Goal: Information Seeking & Learning: Learn about a topic

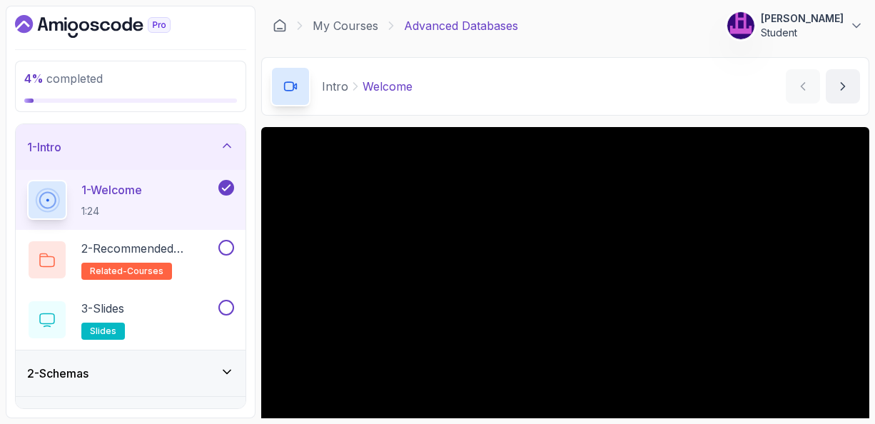
click at [225, 370] on icon at bounding box center [226, 372] width 7 height 4
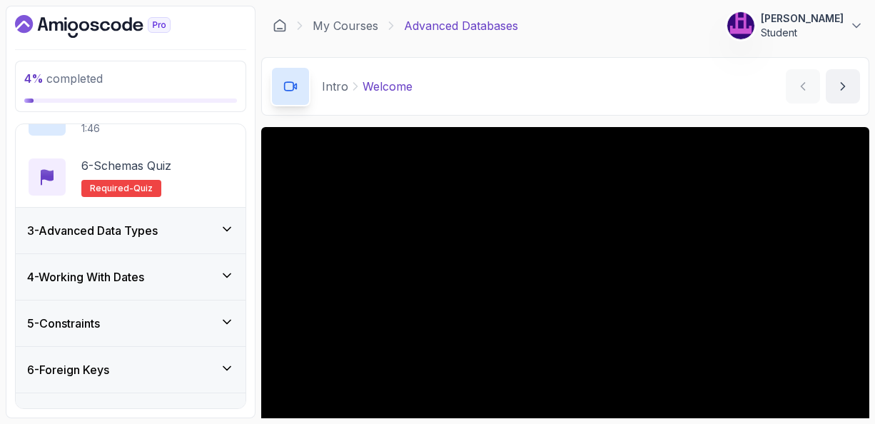
scroll to position [371, 0]
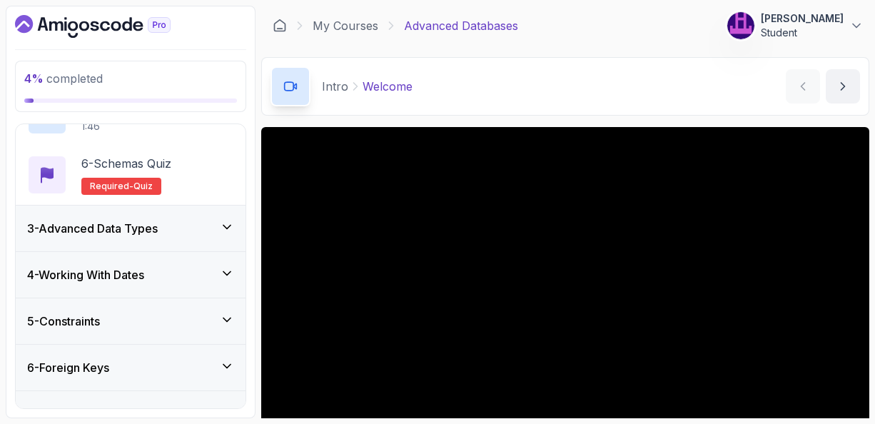
click at [228, 223] on icon at bounding box center [227, 227] width 14 height 14
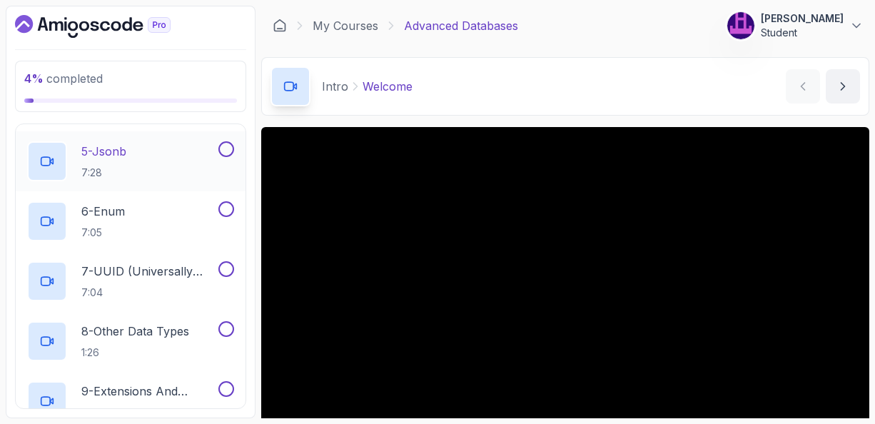
click at [98, 153] on p "5 - Jsonb" at bounding box center [103, 151] width 45 height 17
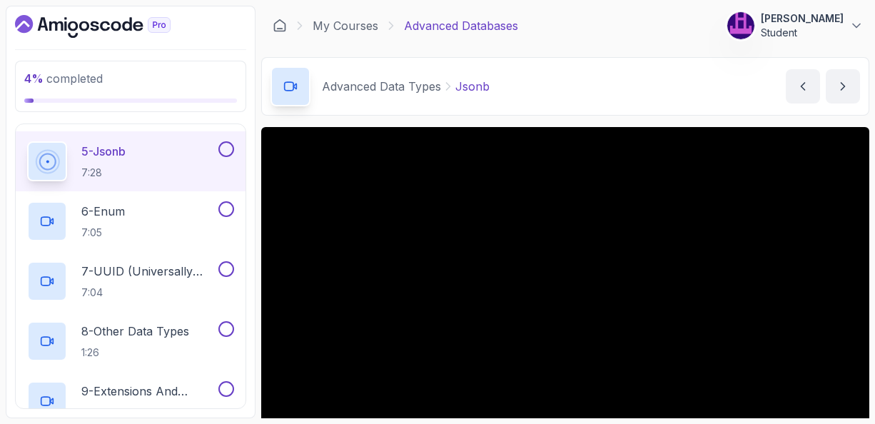
click at [683, 111] on div "Advanced Data Types Jsonb Jsonb by nelson" at bounding box center [565, 86] width 608 height 59
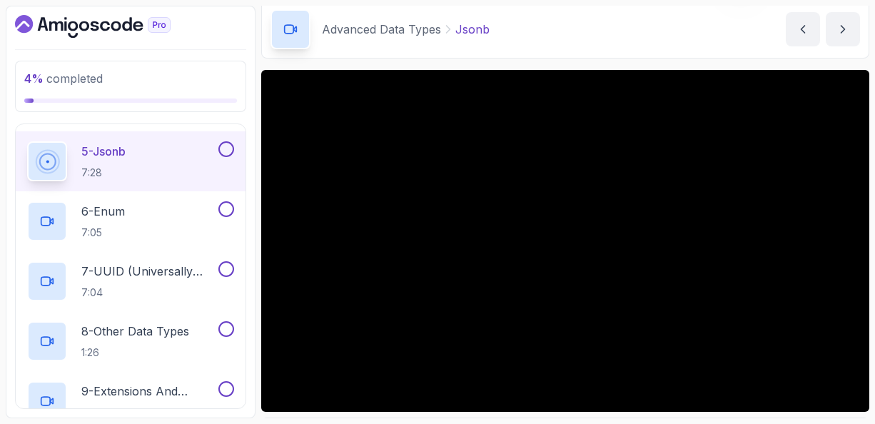
scroll to position [86, 0]
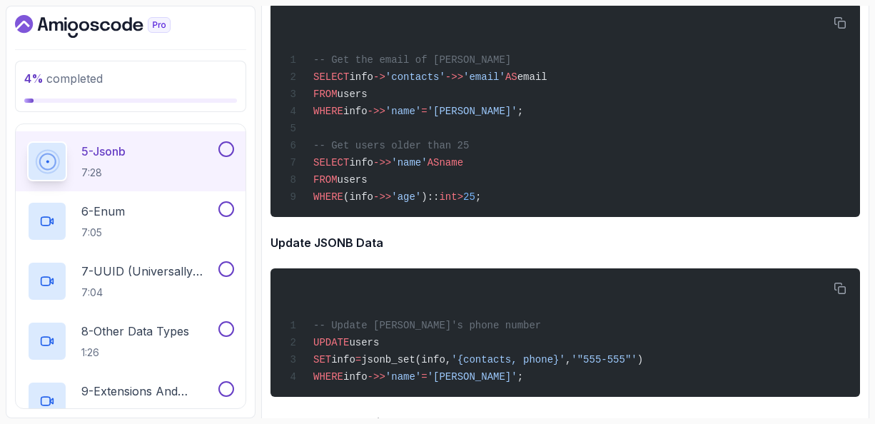
scroll to position [5308, 0]
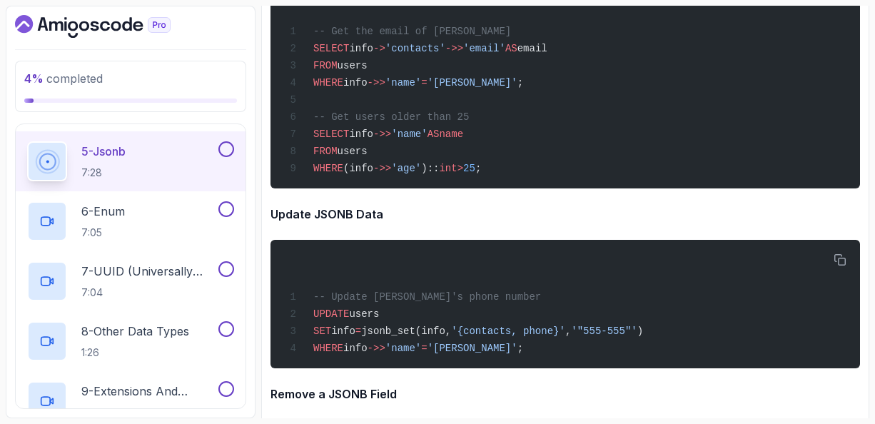
click at [691, 223] on h4 "Update JSONB Data" at bounding box center [564, 213] width 589 height 17
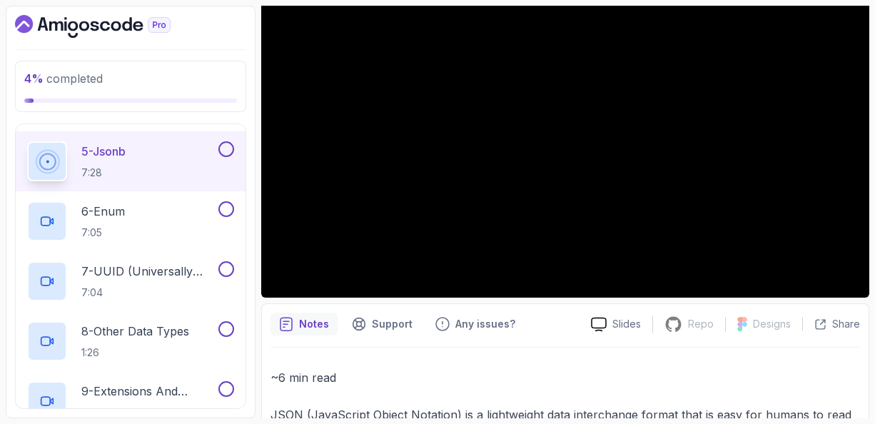
scroll to position [57, 0]
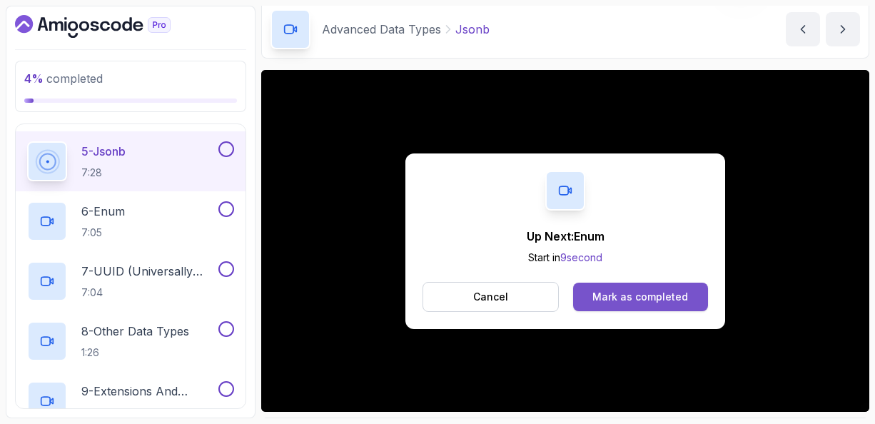
click at [625, 297] on div "Mark as completed" at bounding box center [640, 297] width 96 height 14
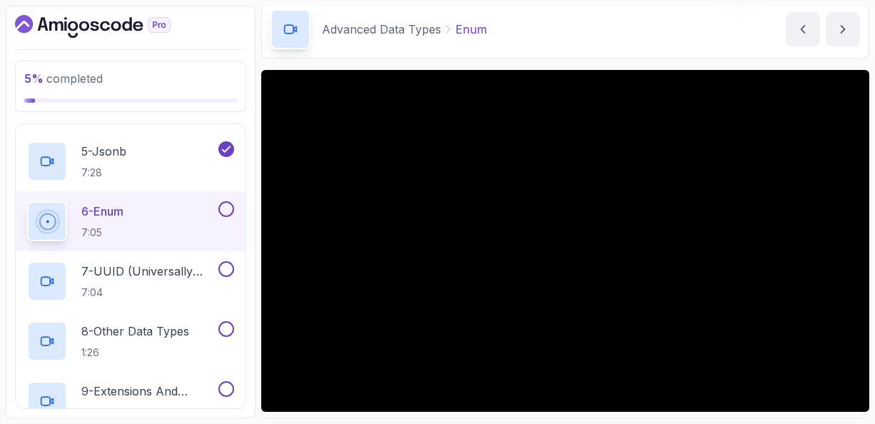
click at [583, 412] on div "Slides Repo Repository not available Designs Design not available Share Notes S…" at bounding box center [565, 290] width 608 height 441
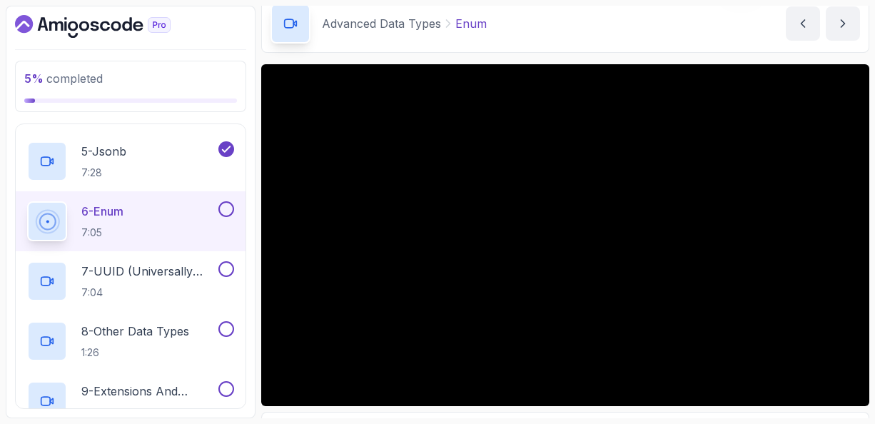
scroll to position [91, 0]
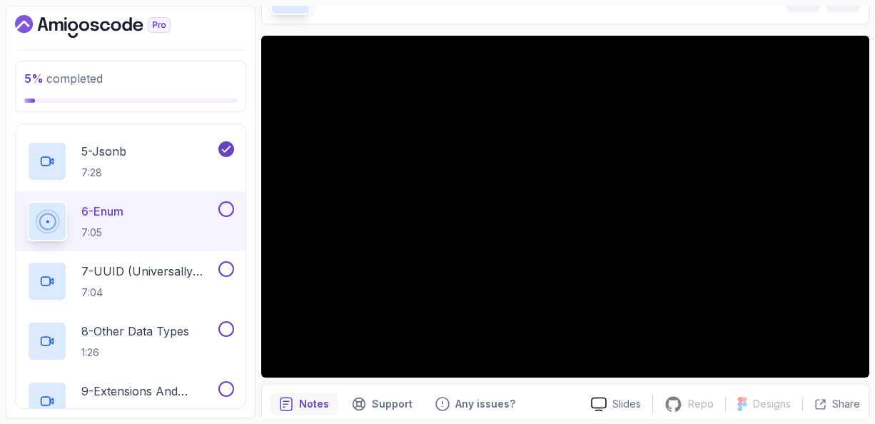
click at [559, 387] on div "Notes Support Any issues? Slides Repo Repository not available Designs Design n…" at bounding box center [565, 429] width 608 height 93
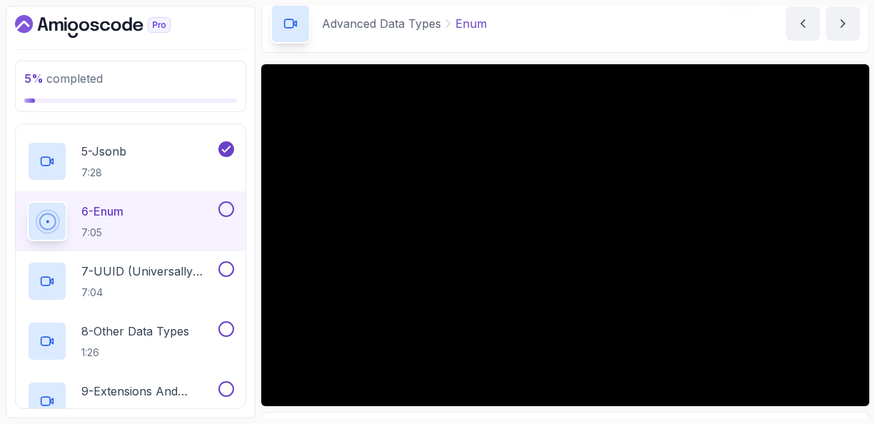
scroll to position [34, 0]
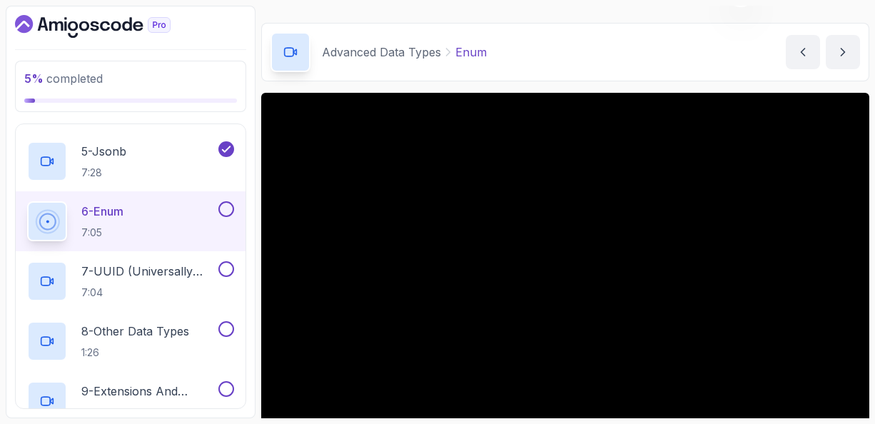
click at [538, 69] on div "Advanced Data Types Enum Enum by nelson" at bounding box center [565, 52] width 608 height 59
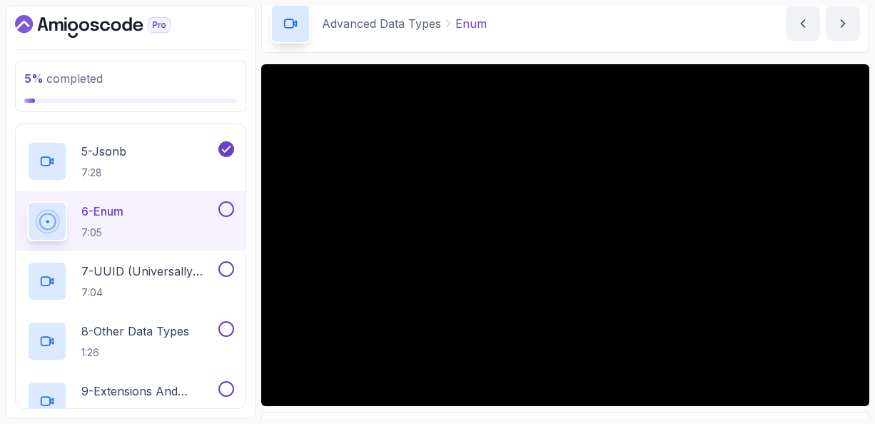
scroll to position [91, 0]
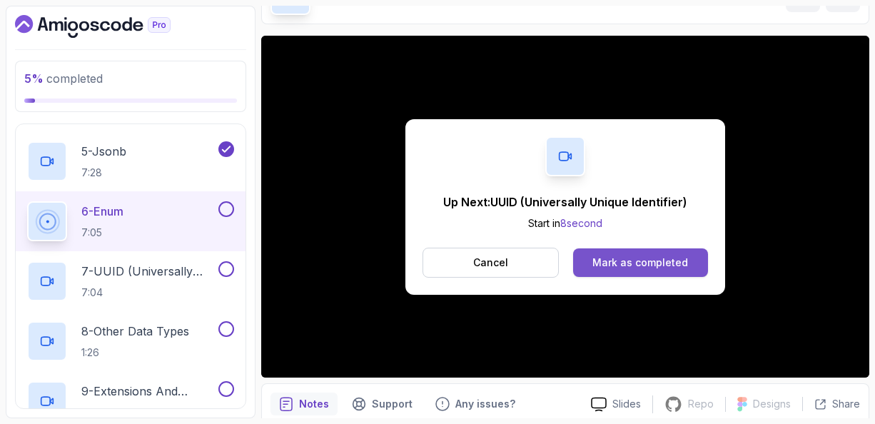
click at [619, 259] on div "Mark as completed" at bounding box center [640, 262] width 96 height 14
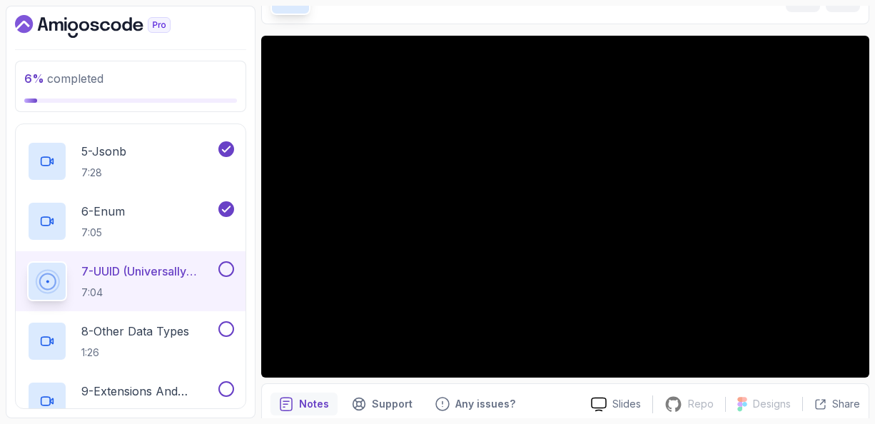
click at [127, 269] on p "7 - UUID (Universally Unique Identifier)" at bounding box center [148, 271] width 134 height 17
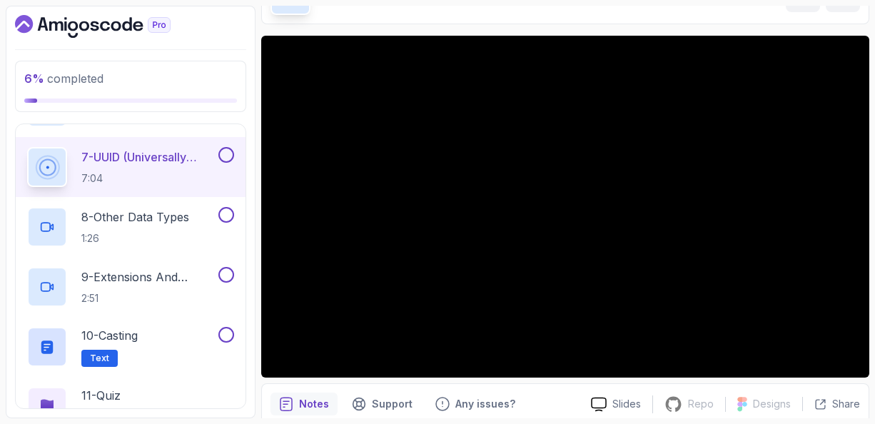
scroll to position [457, 0]
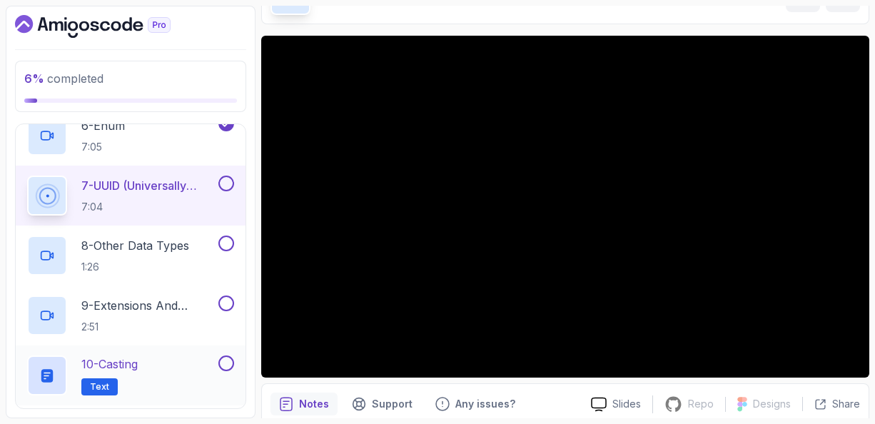
click at [152, 372] on div "10 - Casting Text" at bounding box center [121, 375] width 188 height 40
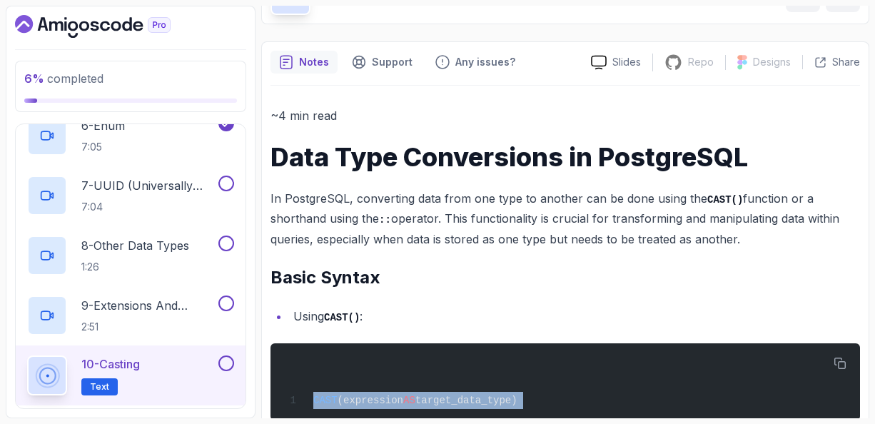
drag, startPoint x: 331, startPoint y: 381, endPoint x: 549, endPoint y: 452, distance: 229.0
click at [551, 423] on html "6 % completed 1 - Intro 2 - Schemas 3 - Advanced Data Types 1 - Adavanced Data …" at bounding box center [437, 212] width 875 height 424
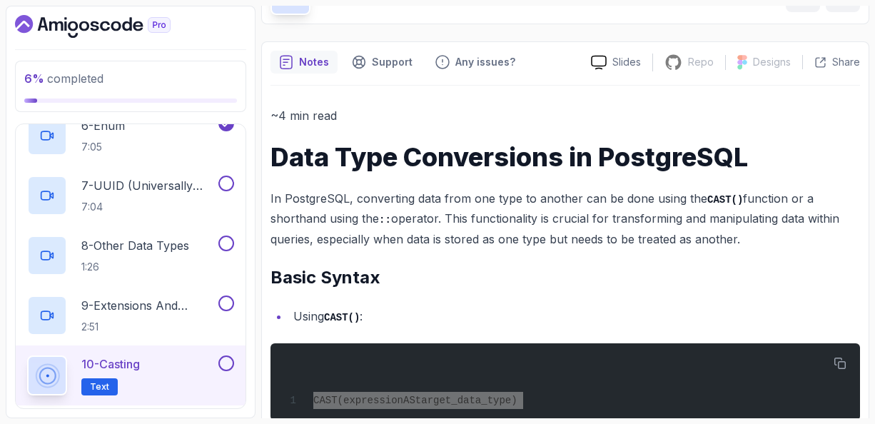
scroll to position [276, 0]
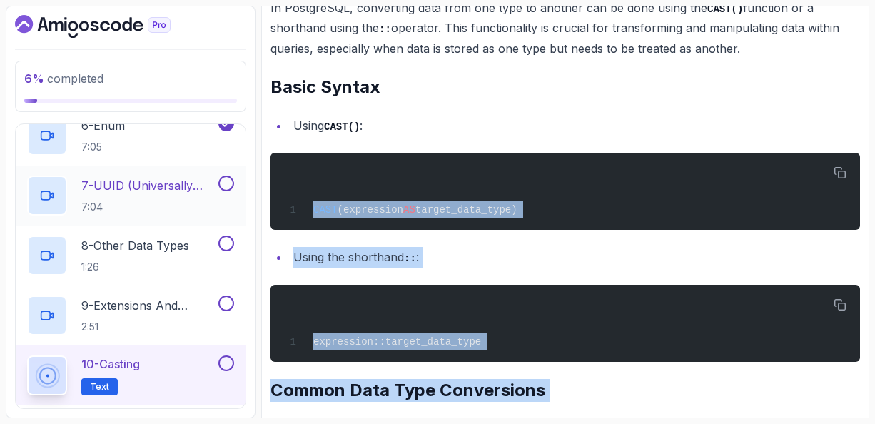
click at [151, 183] on p "7 - UUID (Universally Unique Identifier)" at bounding box center [148, 185] width 134 height 17
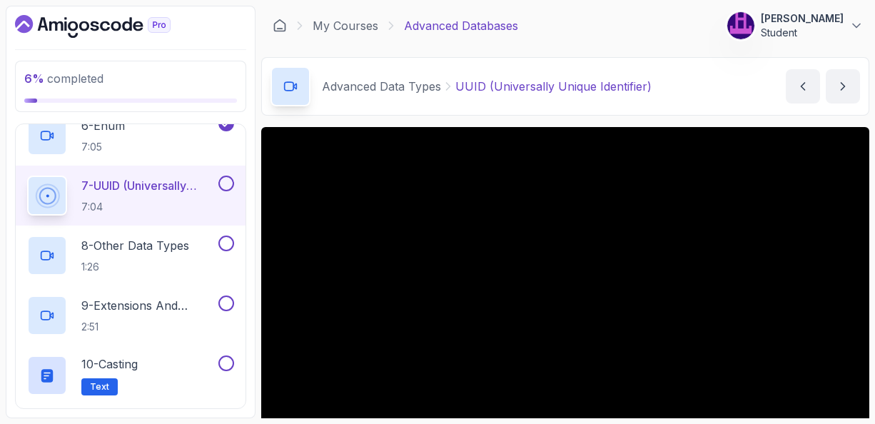
click at [701, 109] on div "Advanced Data Types UUID (Universally Unique Identifier) UUID (Universally Uniq…" at bounding box center [565, 86] width 608 height 59
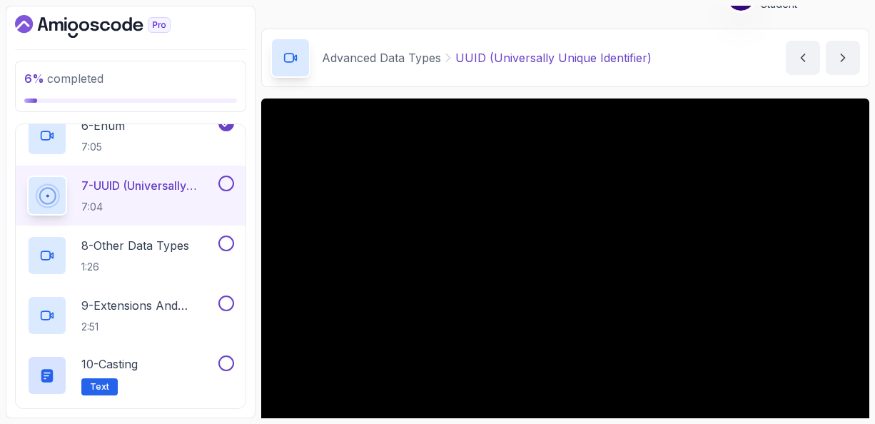
scroll to position [57, 0]
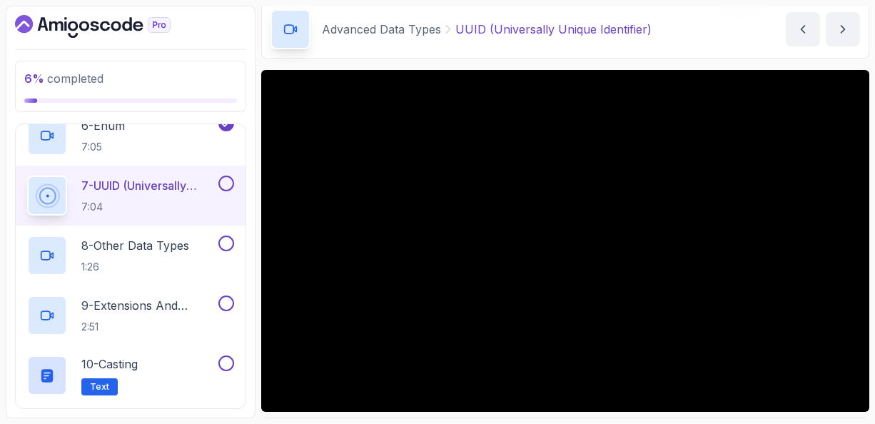
click at [579, 418] on section "6 % completed 1 - Intro 2 - Schemas 3 - Advanced Data Types 1 - Adavanced Data …" at bounding box center [437, 212] width 875 height 424
click at [552, 48] on div "Advanced Data Types UUID (Universally Unique Identifier)" at bounding box center [460, 29] width 381 height 40
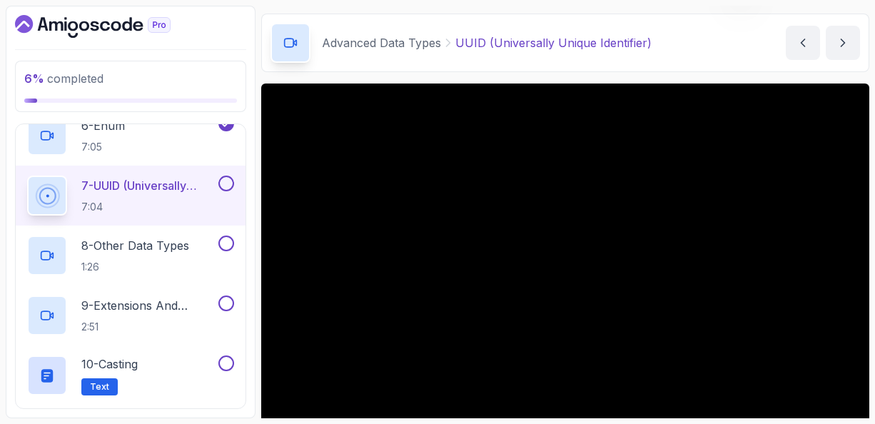
scroll to position [40, 0]
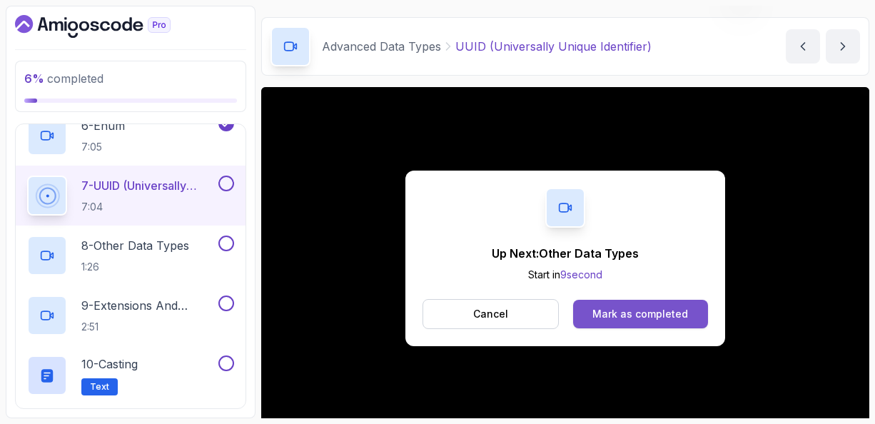
click at [624, 312] on div "Mark as completed" at bounding box center [640, 314] width 96 height 14
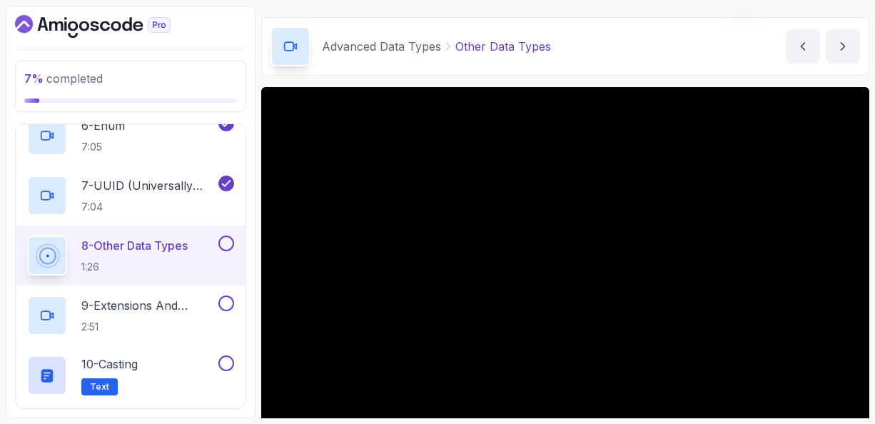
click at [596, 74] on div "Advanced Data Types Other Data Types Other Data Types by nelson" at bounding box center [565, 46] width 608 height 59
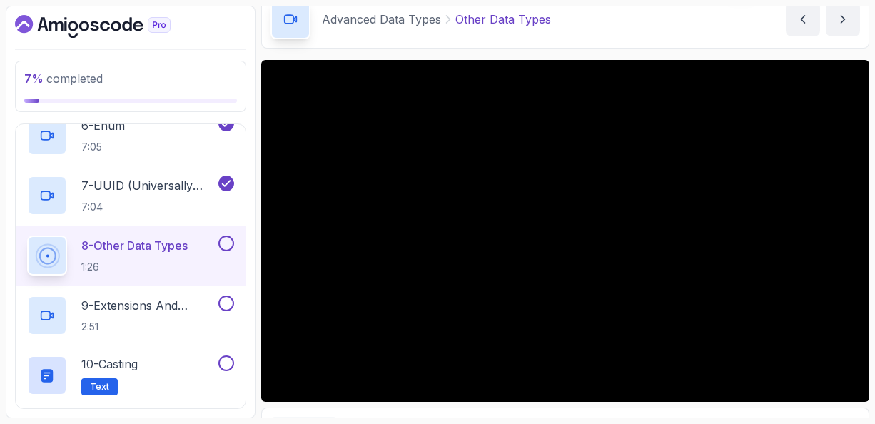
scroll to position [68, 0]
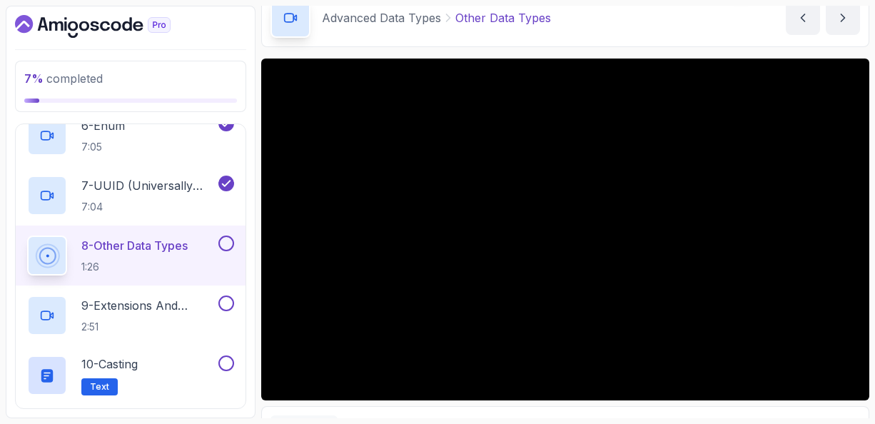
click at [574, 30] on div "Advanced Data Types Other Data Types Other Data Types by nelson" at bounding box center [565, 18] width 608 height 59
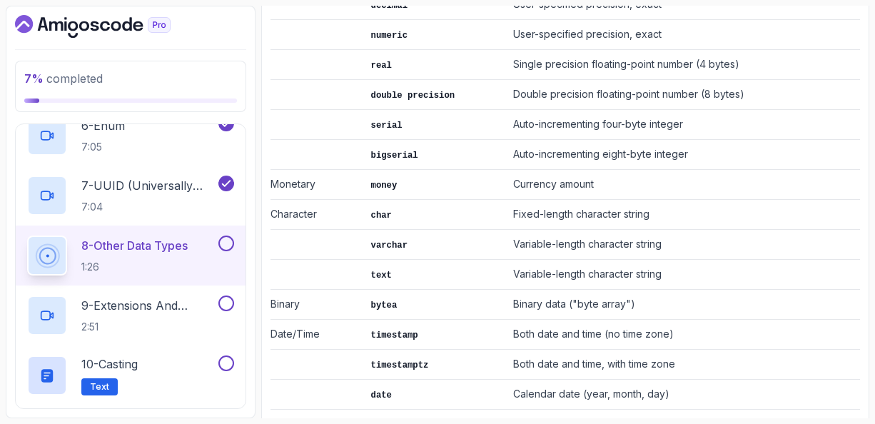
scroll to position [868, 0]
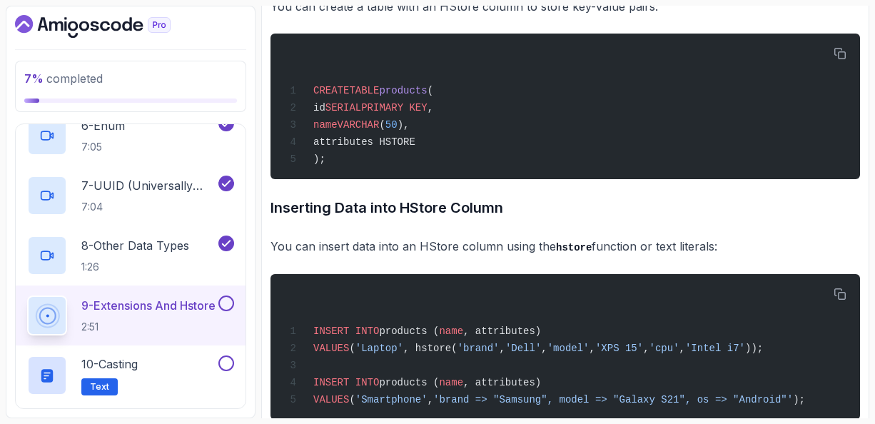
click at [735, 219] on h3 "Inserting Data into HStore Column" at bounding box center [564, 207] width 589 height 23
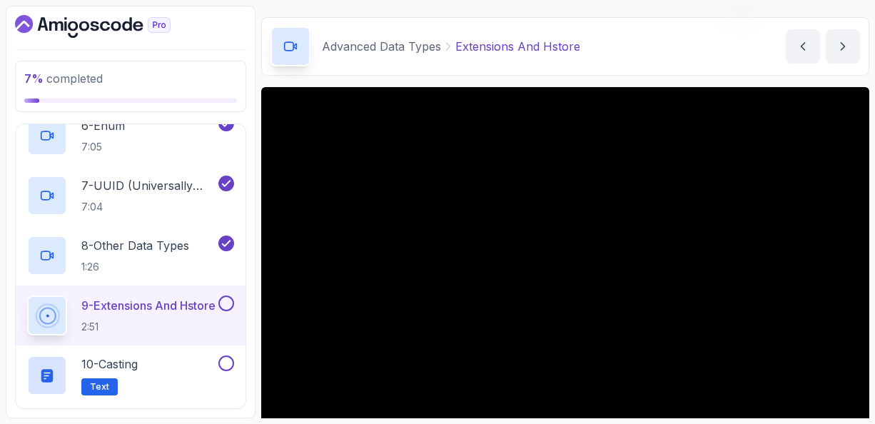
scroll to position [68, 0]
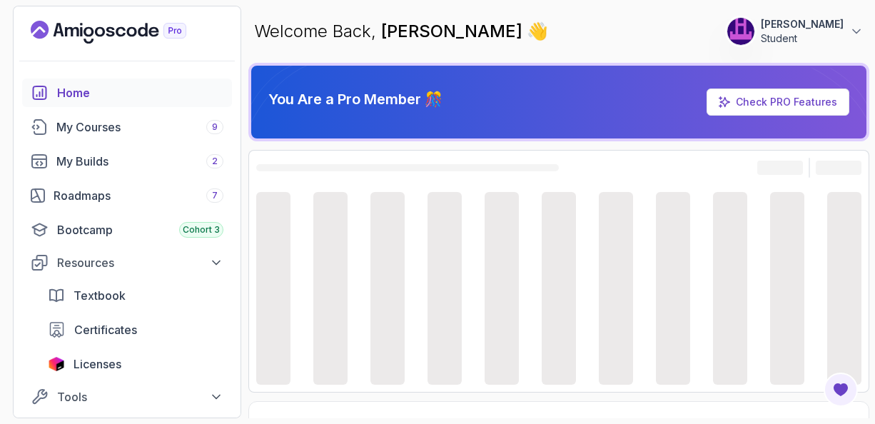
click at [592, 158] on div at bounding box center [558, 168] width 605 height 20
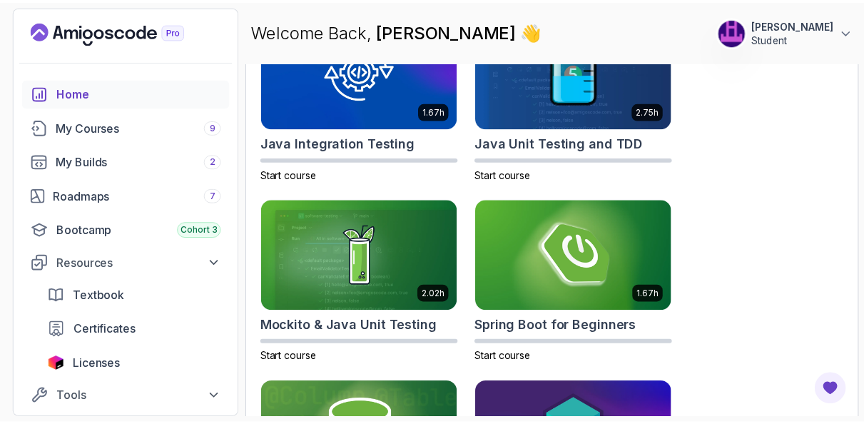
scroll to position [1017, 0]
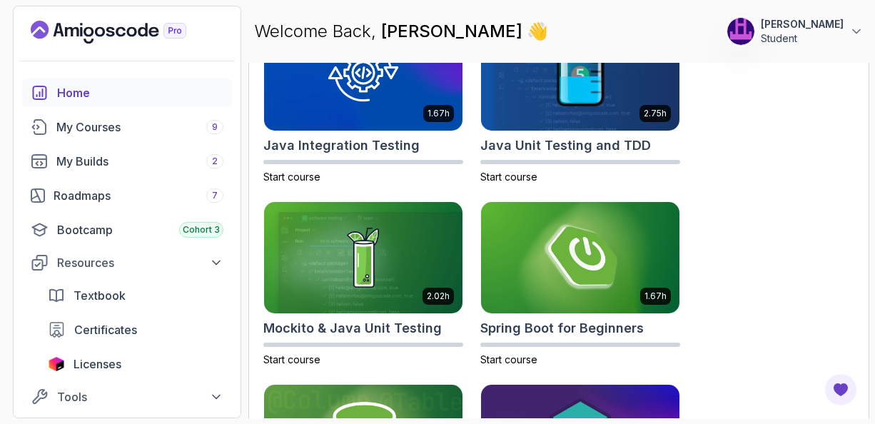
click at [115, 34] on icon "Landing page" at bounding box center [109, 32] width 156 height 23
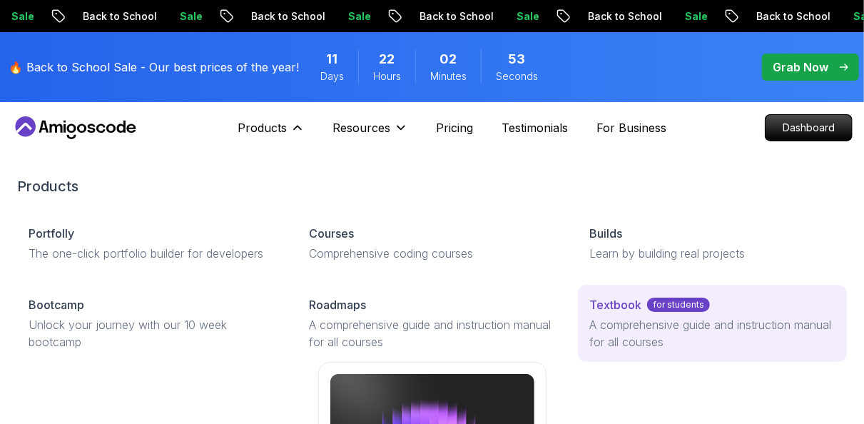
click at [619, 302] on p "Textbook" at bounding box center [615, 304] width 52 height 17
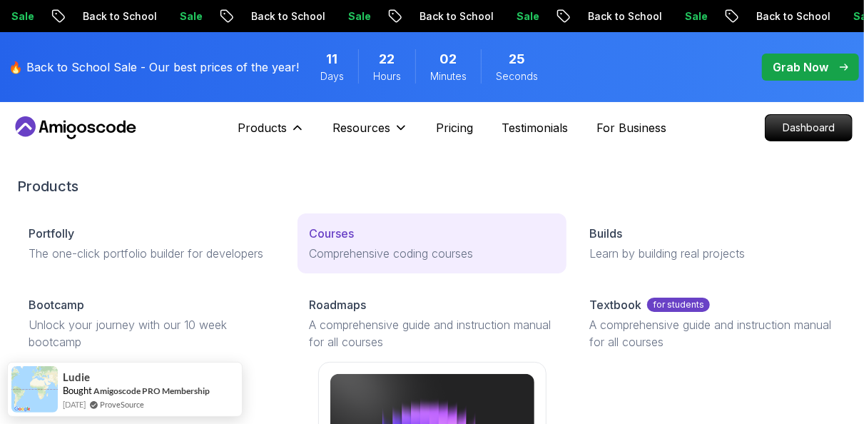
click at [339, 239] on p "Courses" at bounding box center [331, 233] width 45 height 17
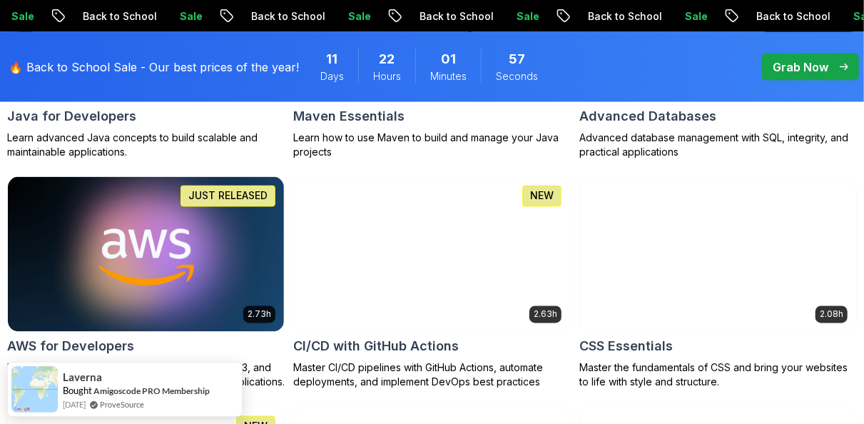
scroll to position [1219, 0]
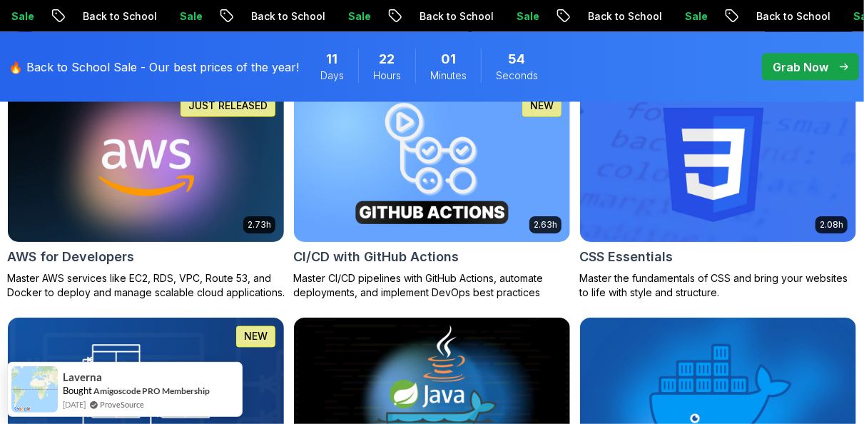
click at [863, 91] on div "🔥 Back to School Sale - Our best prices of the year! 11 Days 22 Hours 01 Minute…" at bounding box center [432, 67] width 864 height 70
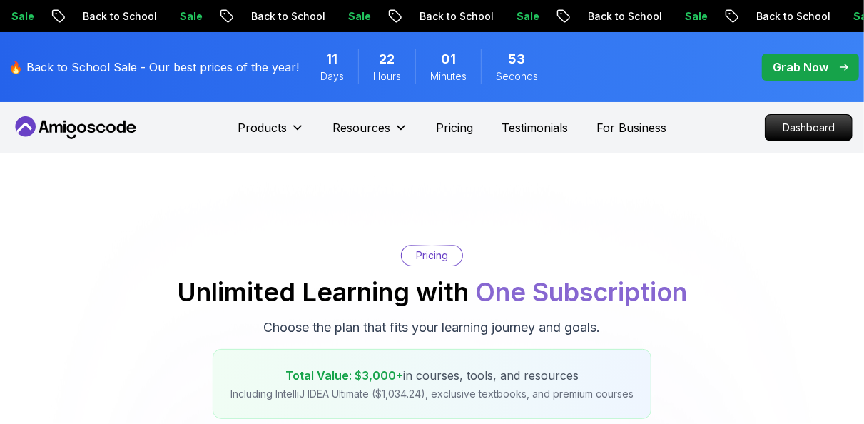
click at [863, 91] on div "🔥 Back to School Sale - Our best prices of the year! 11 Days 22 Hours 01 Minute…" at bounding box center [432, 67] width 864 height 70
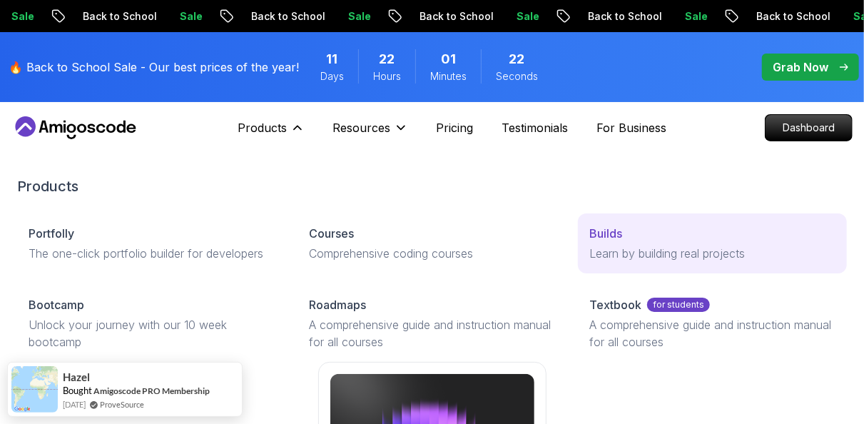
click at [609, 238] on p "Builds" at bounding box center [605, 233] width 33 height 17
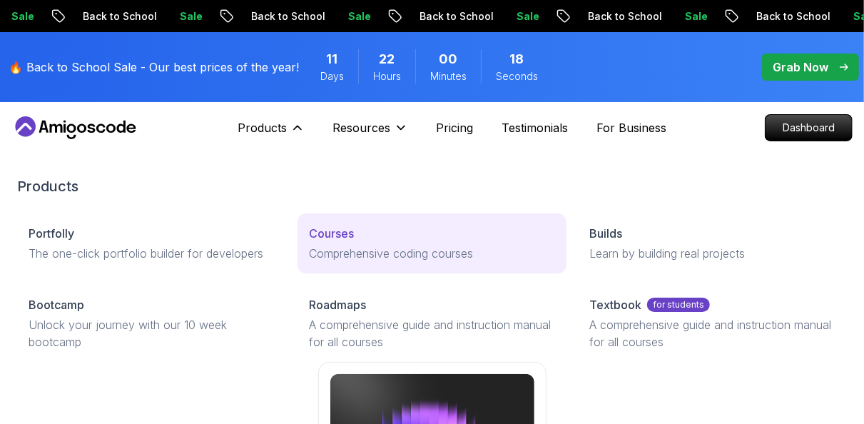
click at [334, 233] on p "Courses" at bounding box center [331, 233] width 45 height 17
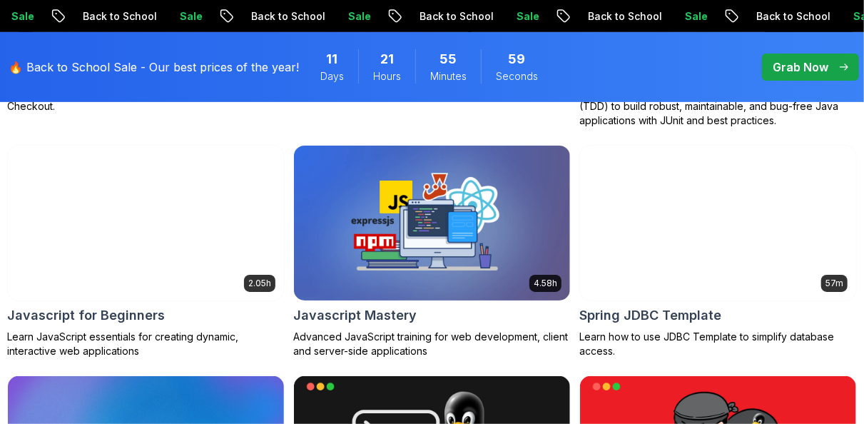
scroll to position [2788, 0]
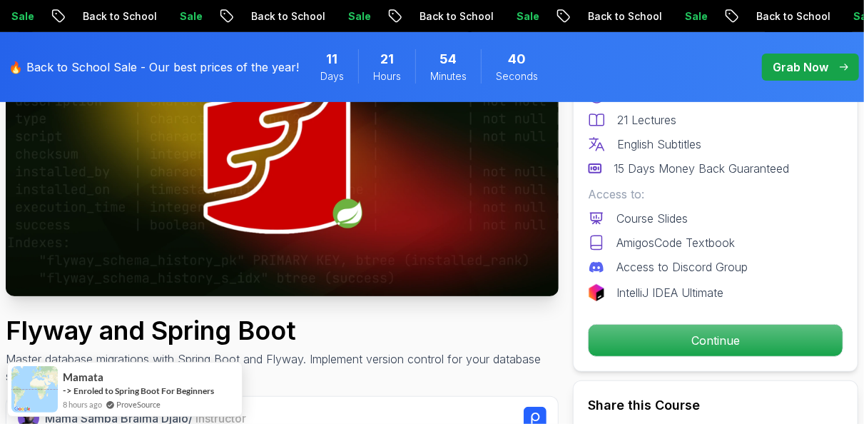
scroll to position [221, 0]
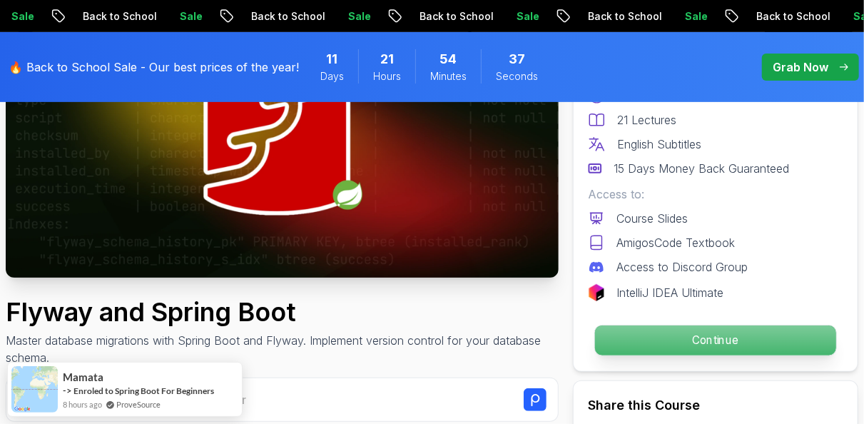
click at [710, 331] on p "Continue" at bounding box center [715, 340] width 241 height 30
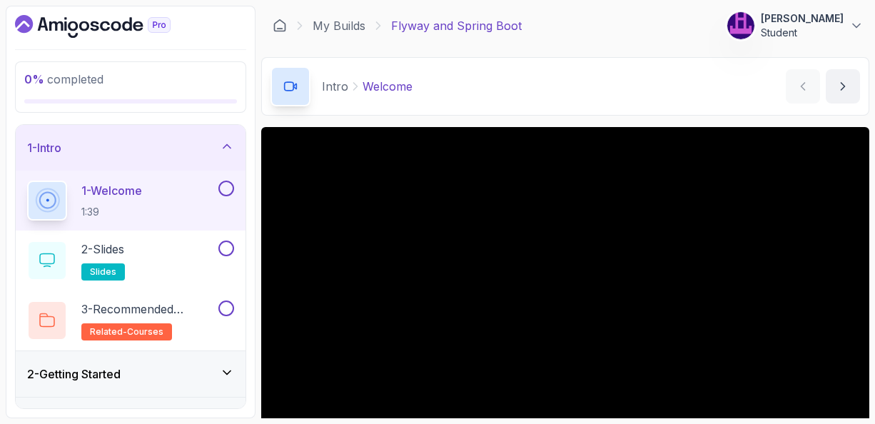
click at [637, 83] on div "Intro Welcome Welcome by nelson" at bounding box center [565, 86] width 608 height 59
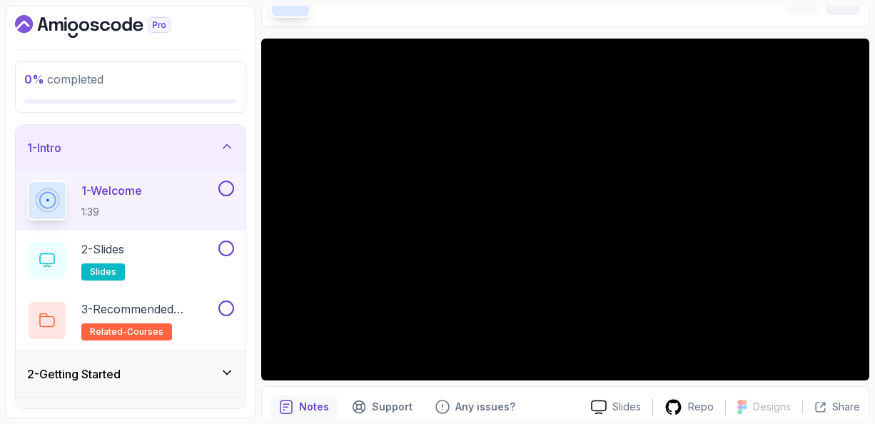
scroll to position [63, 0]
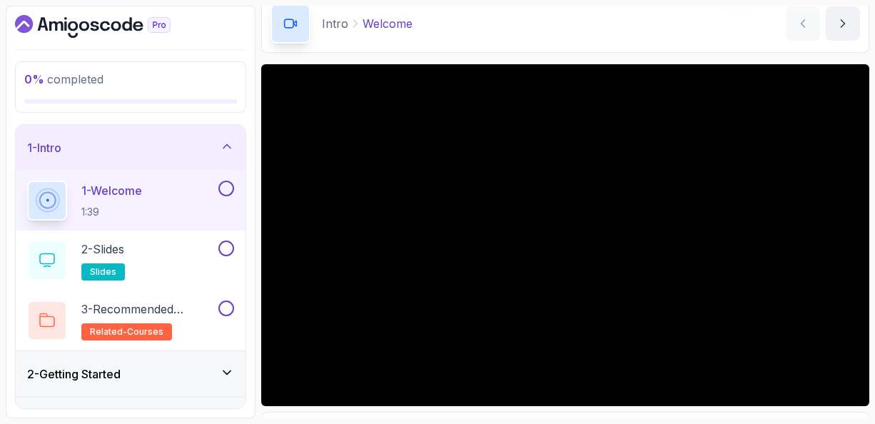
click at [121, 189] on p "1 - Welcome" at bounding box center [111, 190] width 61 height 17
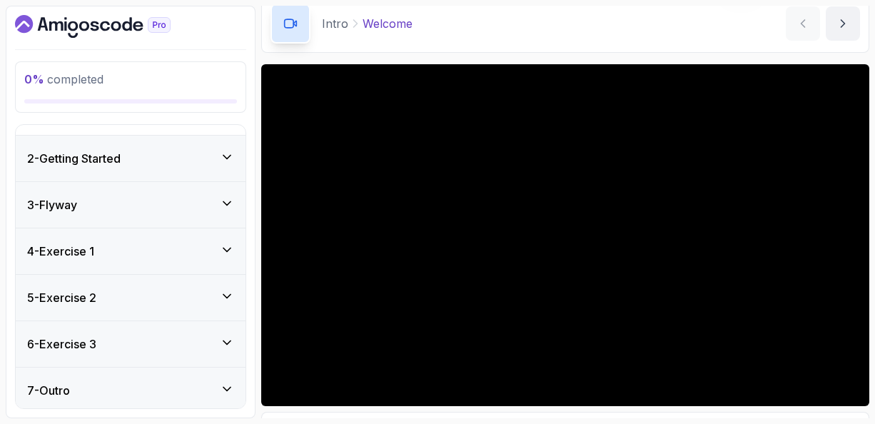
scroll to position [217, 0]
click at [229, 336] on icon at bounding box center [227, 341] width 14 height 14
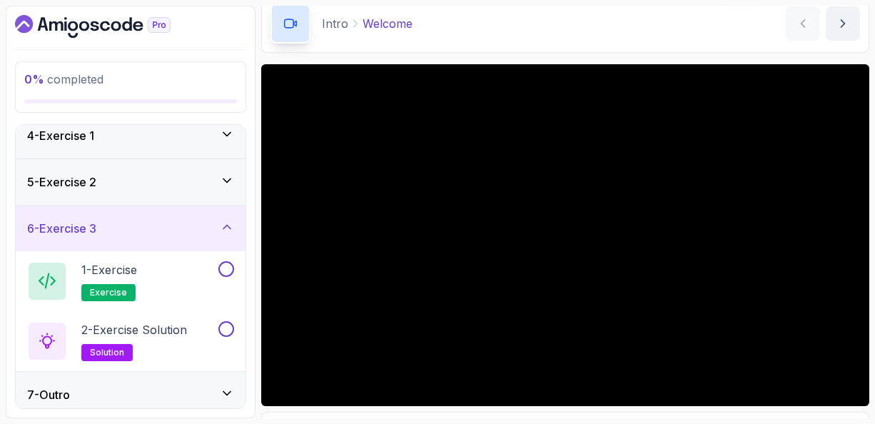
scroll to position [157, 0]
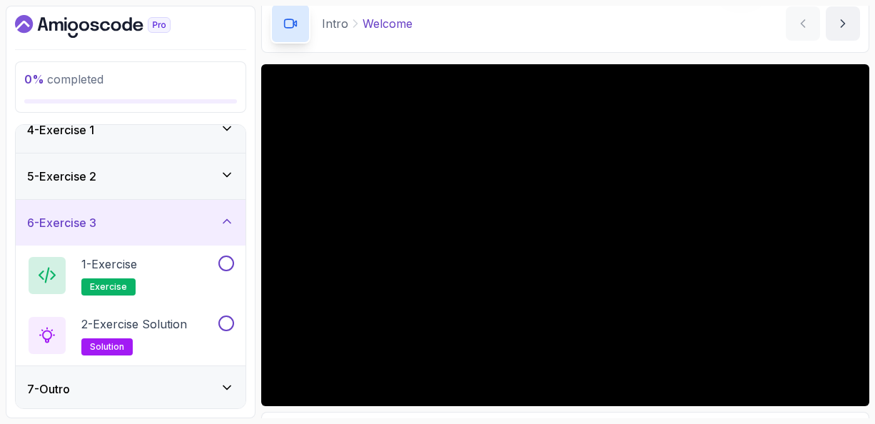
click at [226, 385] on icon at bounding box center [226, 387] width 7 height 4
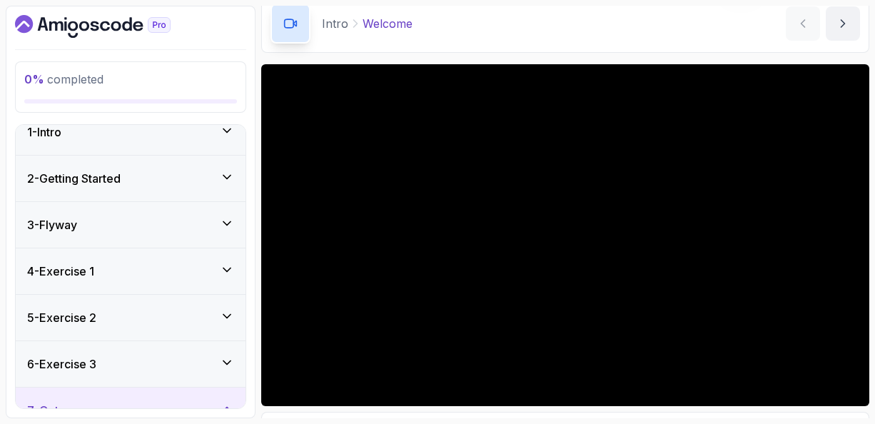
scroll to position [0, 0]
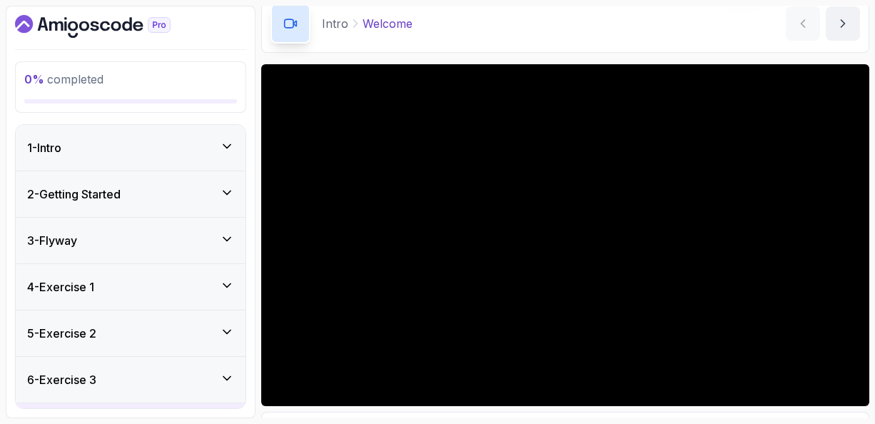
click at [576, 51] on div "Intro Welcome Welcome by nelson" at bounding box center [565, 23] width 608 height 59
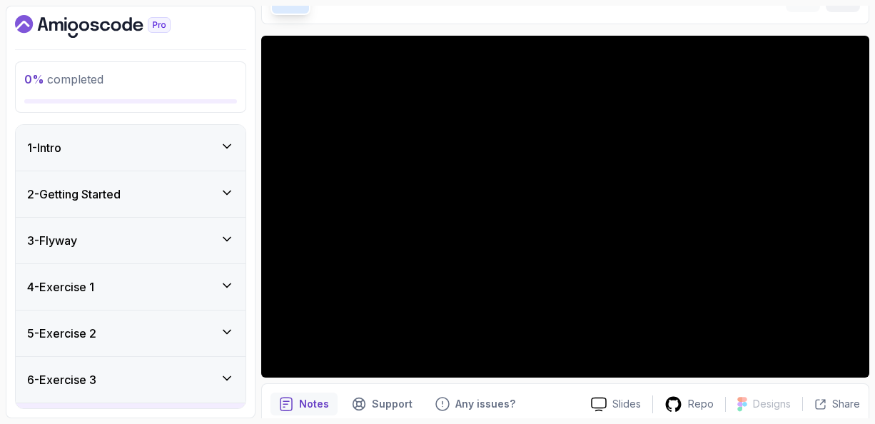
click at [230, 145] on icon at bounding box center [227, 146] width 14 height 14
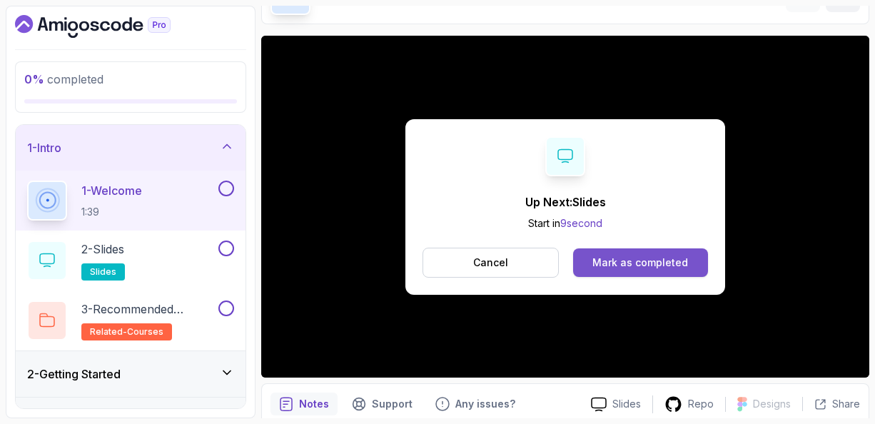
click at [634, 259] on div "Mark as completed" at bounding box center [640, 262] width 96 height 14
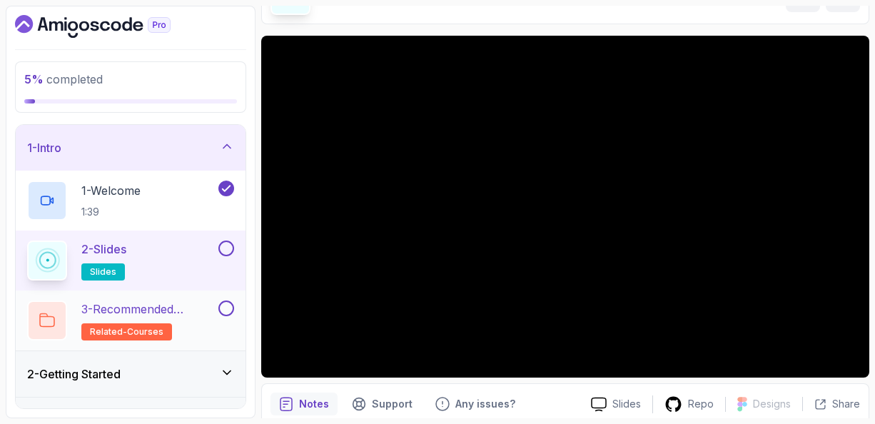
click at [155, 306] on p "3 - Recommended Courses" at bounding box center [148, 308] width 134 height 17
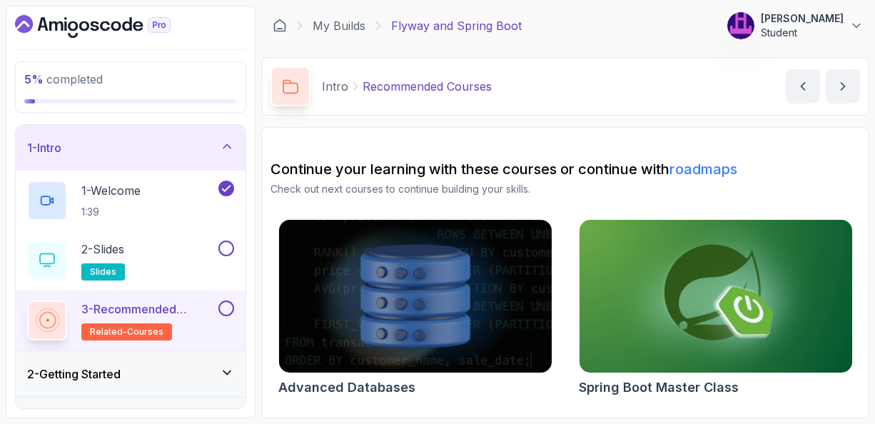
click at [571, 143] on section "Continue your learning with these courses or continue with roadmaps Check out n…" at bounding box center [565, 272] width 608 height 291
click at [560, 96] on div "Intro Recommended Courses Recommended Courses by nelson" at bounding box center [565, 86] width 608 height 59
click at [228, 371] on icon at bounding box center [226, 372] width 7 height 4
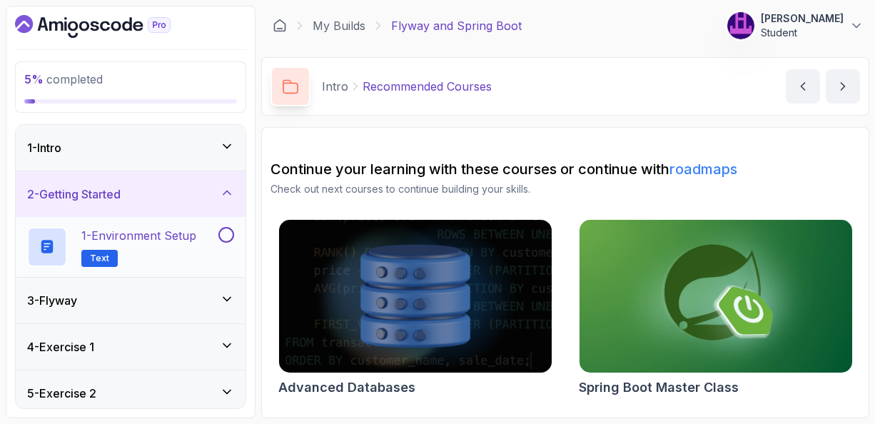
click at [152, 235] on p "1 - Environment Setup" at bounding box center [138, 235] width 115 height 17
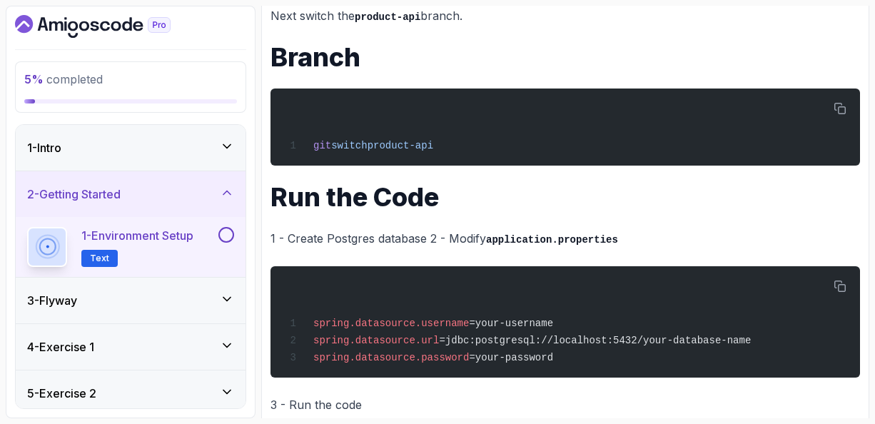
scroll to position [426, 0]
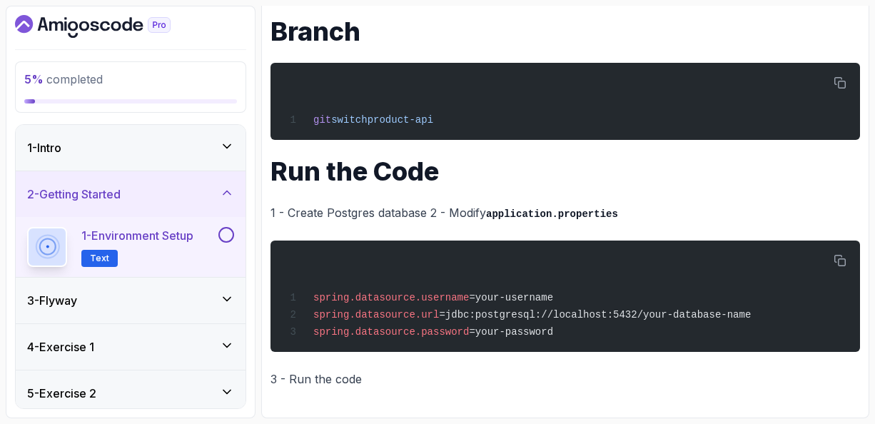
click at [230, 298] on icon at bounding box center [227, 299] width 14 height 14
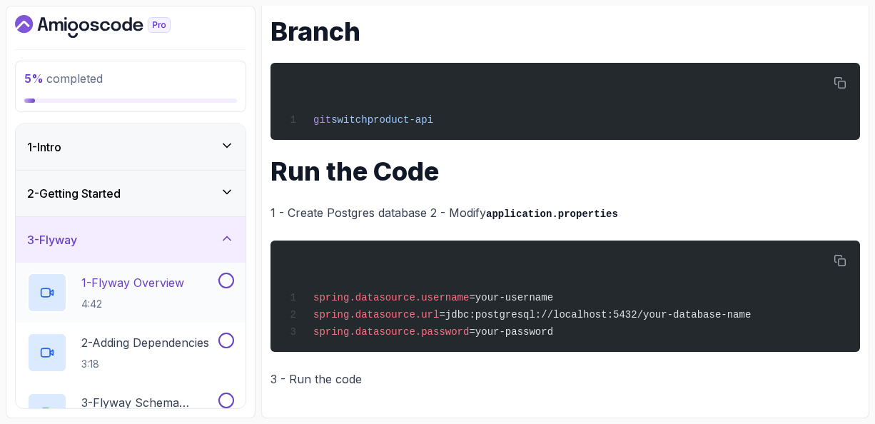
click at [148, 280] on p "1 - Flyway Overview" at bounding box center [132, 282] width 103 height 17
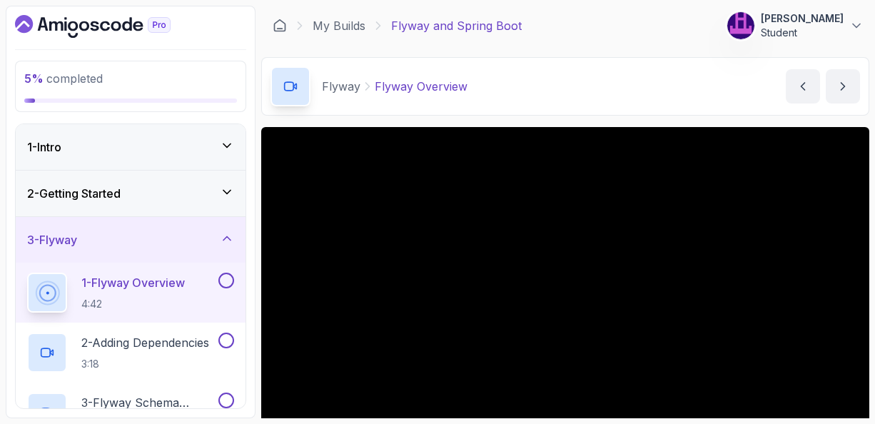
click at [606, 108] on div "Flyway Flyway Overview Flyway Overview by nelson" at bounding box center [565, 86] width 608 height 59
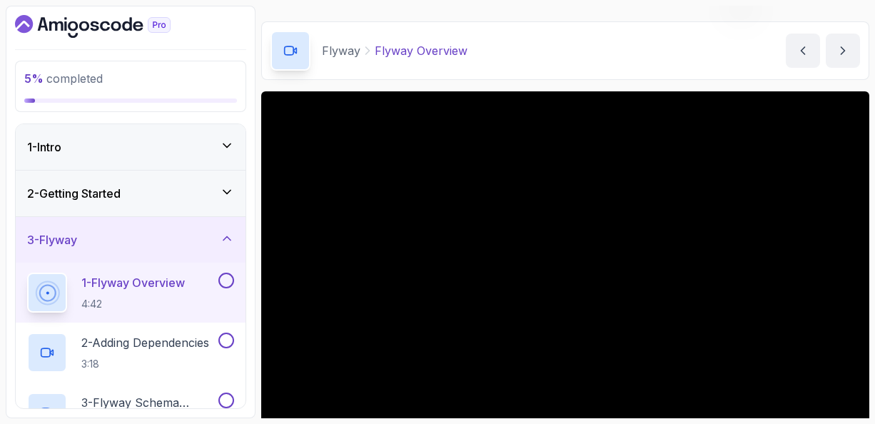
scroll to position [34, 0]
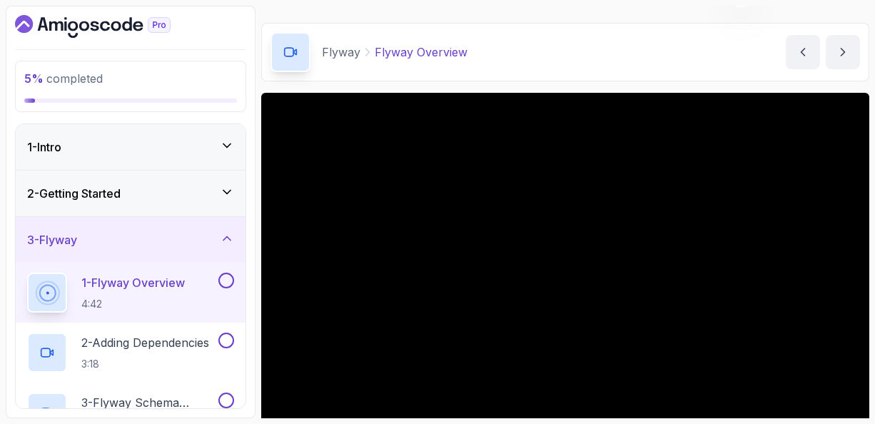
click at [502, 73] on div "Flyway Flyway Overview Flyway Overview by nelson" at bounding box center [565, 52] width 608 height 59
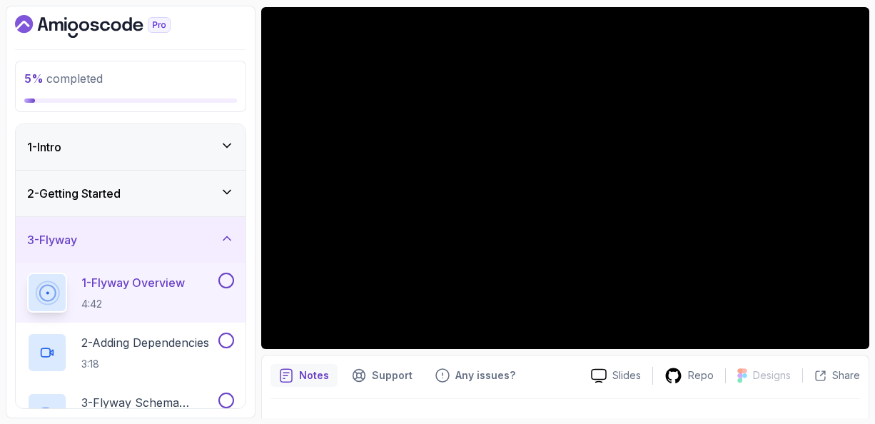
scroll to position [148, 0]
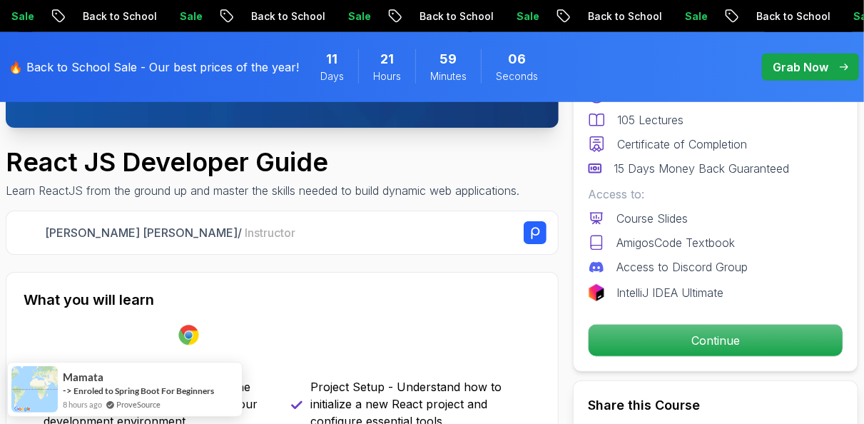
scroll to position [618, 0]
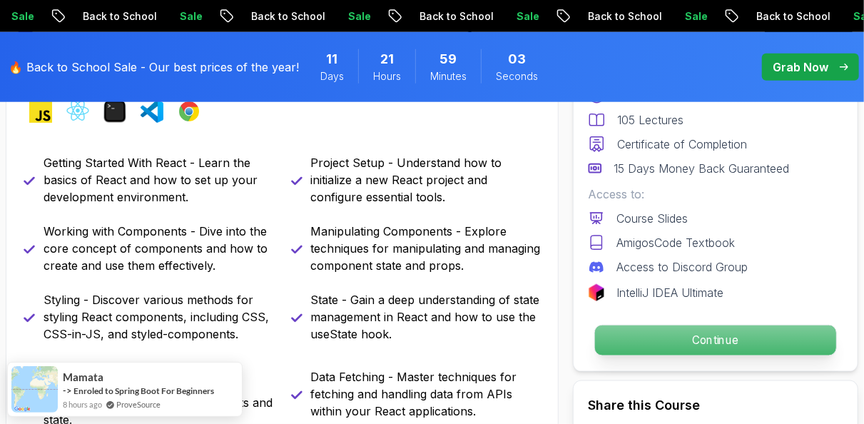
click at [707, 339] on p "Continue" at bounding box center [715, 340] width 241 height 30
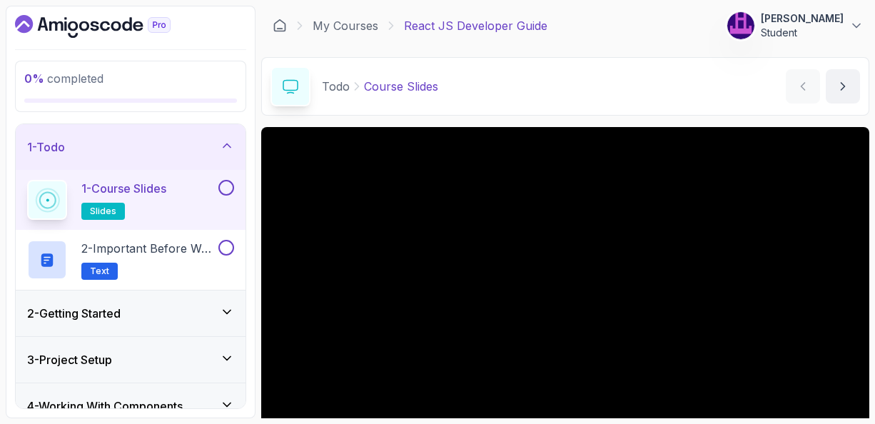
click at [679, 95] on div "Todo Course Slides Course Slides by richard" at bounding box center [565, 86] width 608 height 59
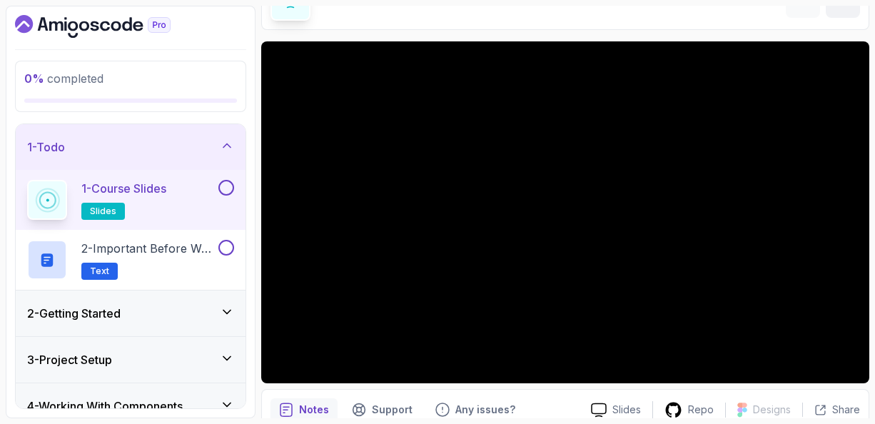
scroll to position [114, 0]
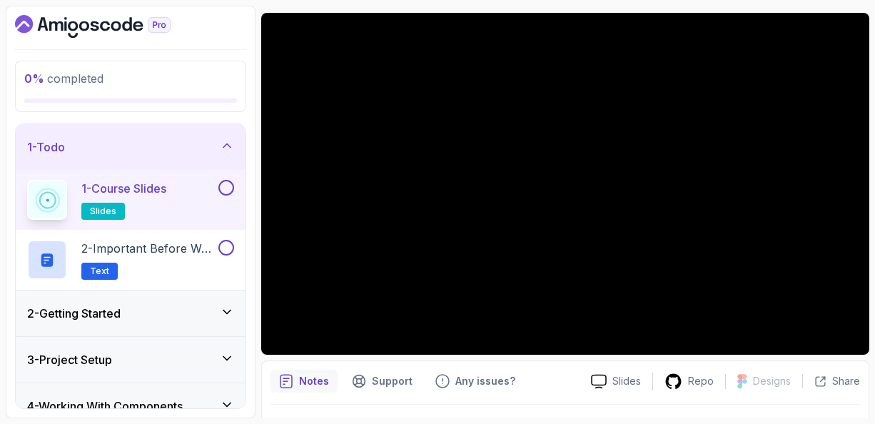
click at [225, 312] on icon at bounding box center [227, 312] width 14 height 14
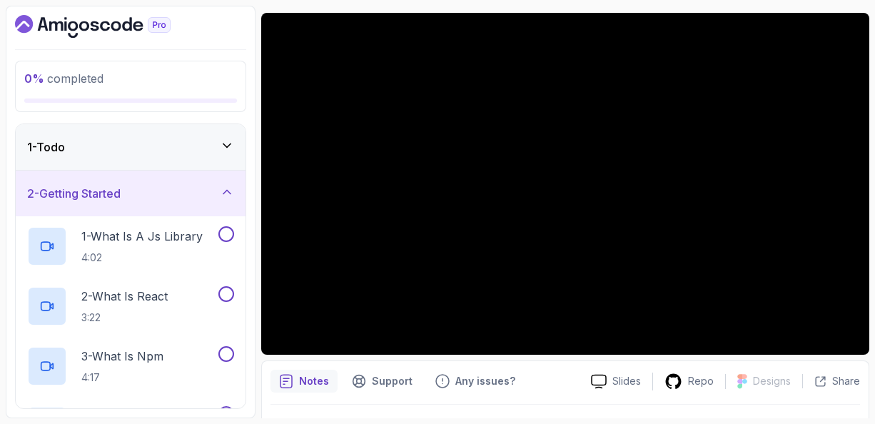
click at [229, 193] on icon at bounding box center [227, 192] width 14 height 14
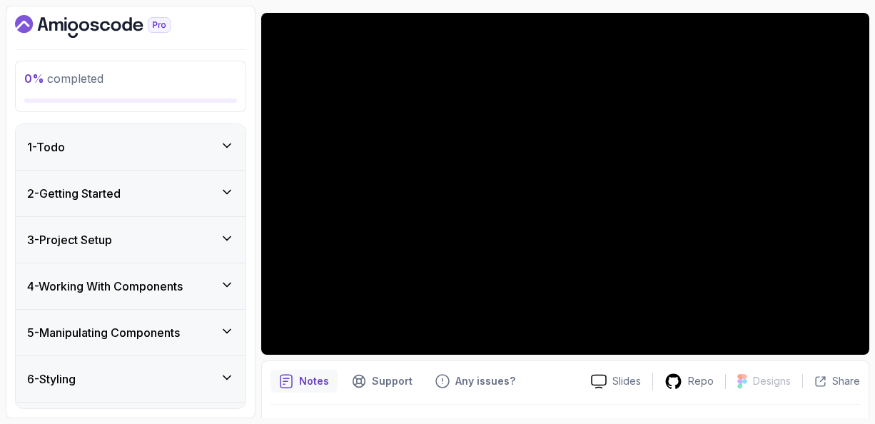
click at [229, 143] on icon at bounding box center [227, 145] width 14 height 14
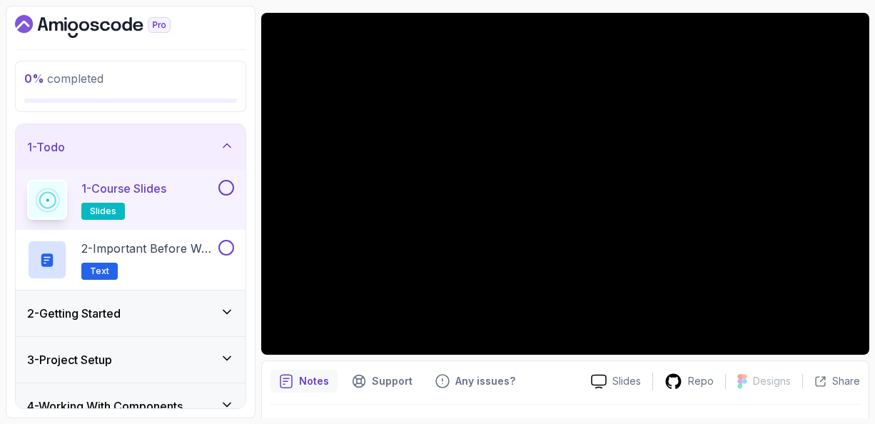
click at [166, 192] on p "1 - Course Slides" at bounding box center [123, 188] width 85 height 17
click at [168, 245] on p "2 - Important Before We Begin" at bounding box center [148, 248] width 134 height 17
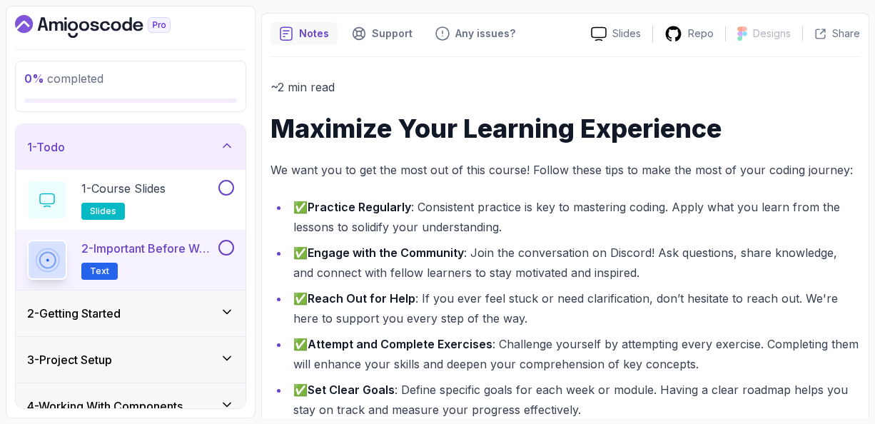
click at [228, 146] on icon at bounding box center [227, 145] width 14 height 14
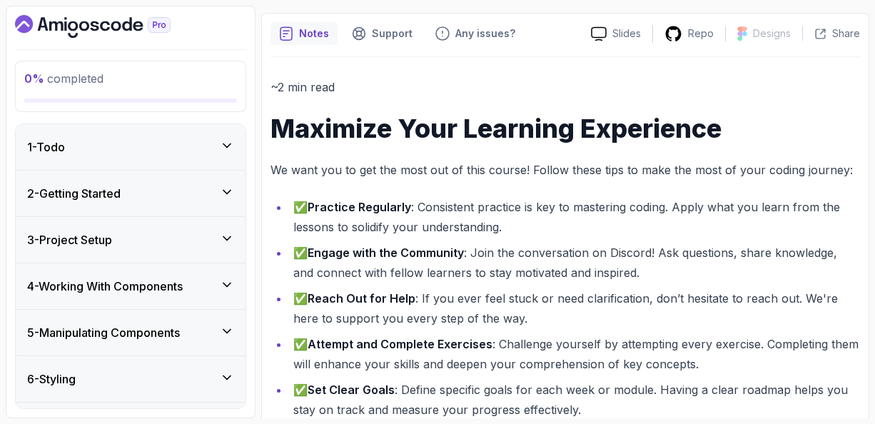
click at [230, 193] on icon at bounding box center [227, 192] width 14 height 14
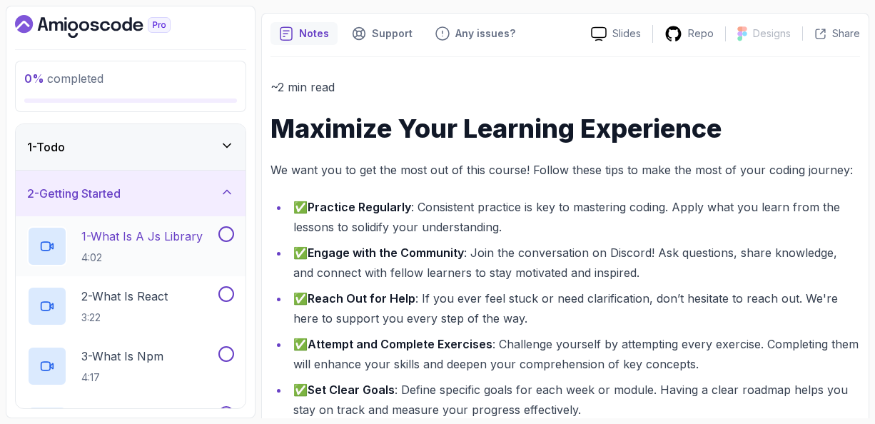
click at [156, 230] on p "1 - What Is A Js Library" at bounding box center [141, 236] width 121 height 17
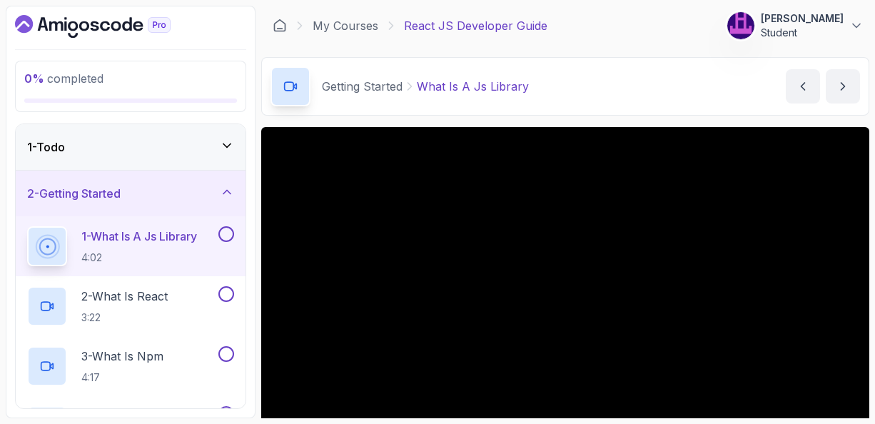
click at [634, 118] on main "My Courses React JS Developer Guide 312 Points Mahmod Habibi Student 2 - Gettin…" at bounding box center [565, 212] width 608 height 412
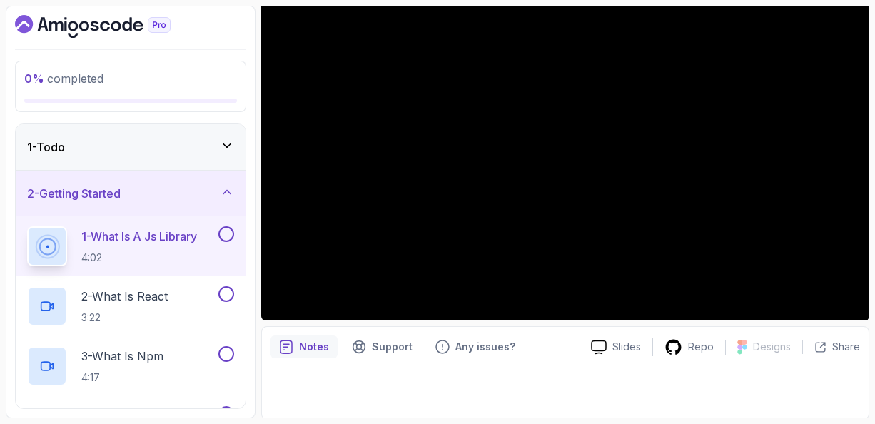
scroll to position [120, 0]
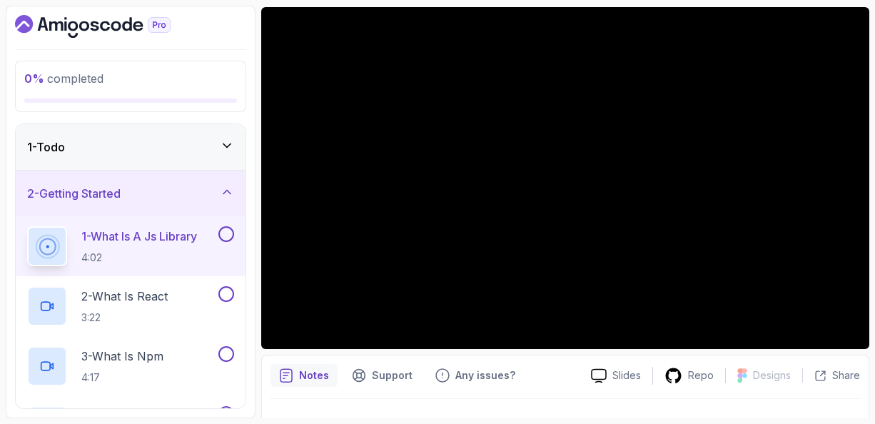
click at [141, 235] on p "1 - What Is A Js Library" at bounding box center [139, 236] width 116 height 17
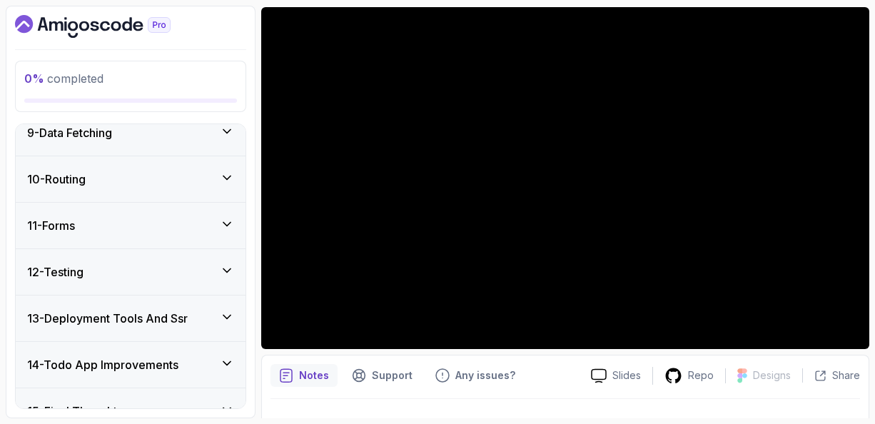
scroll to position [706, 0]
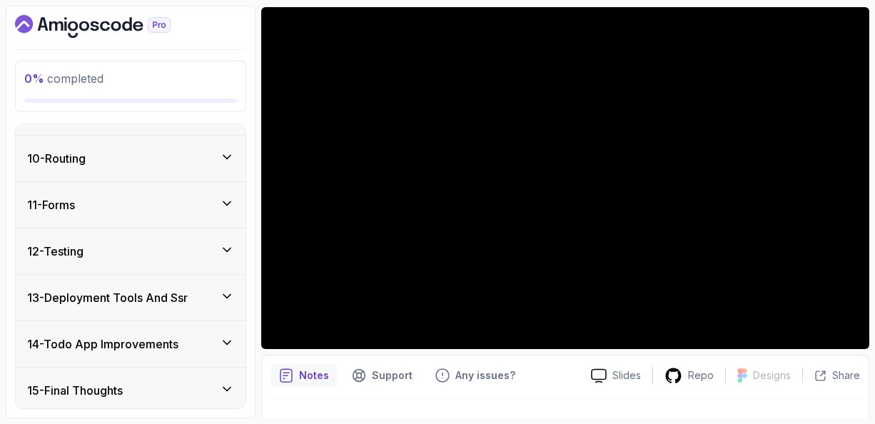
click at [230, 339] on icon at bounding box center [227, 342] width 14 height 14
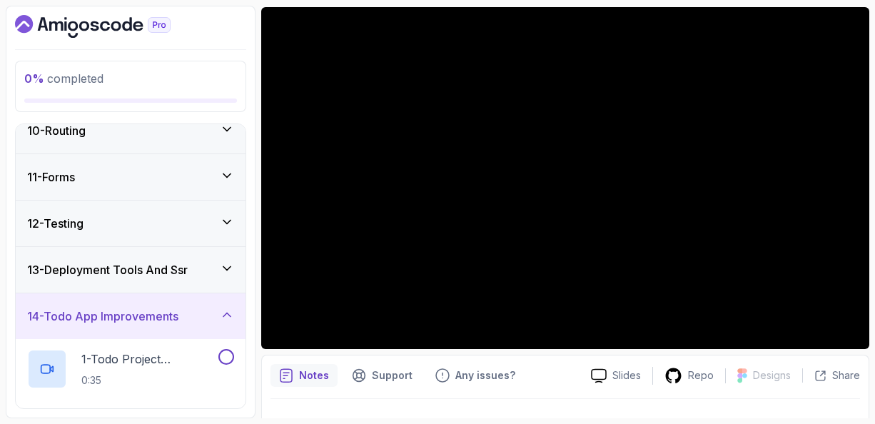
scroll to position [423, 0]
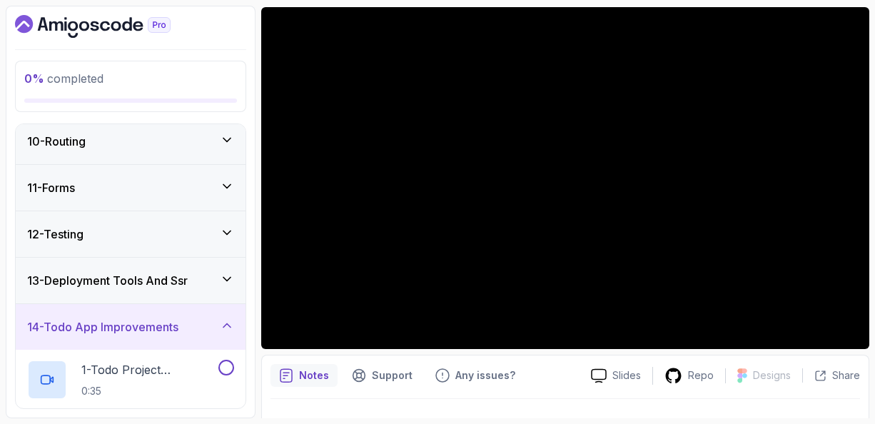
click at [230, 232] on icon at bounding box center [227, 232] width 14 height 14
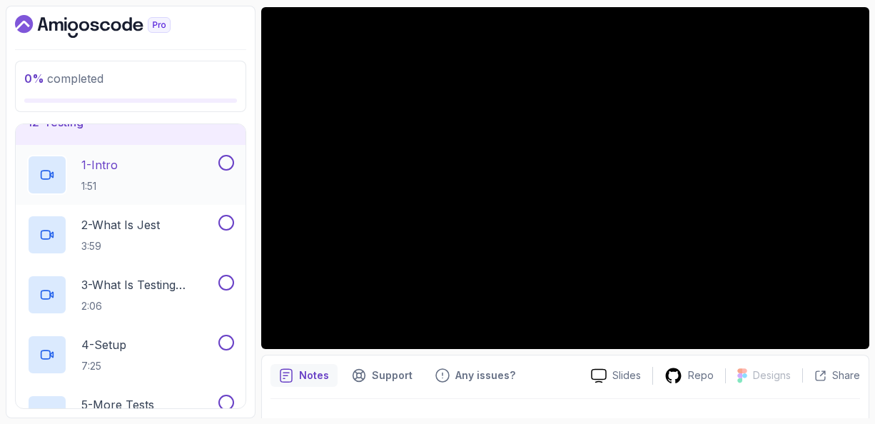
scroll to position [480, 0]
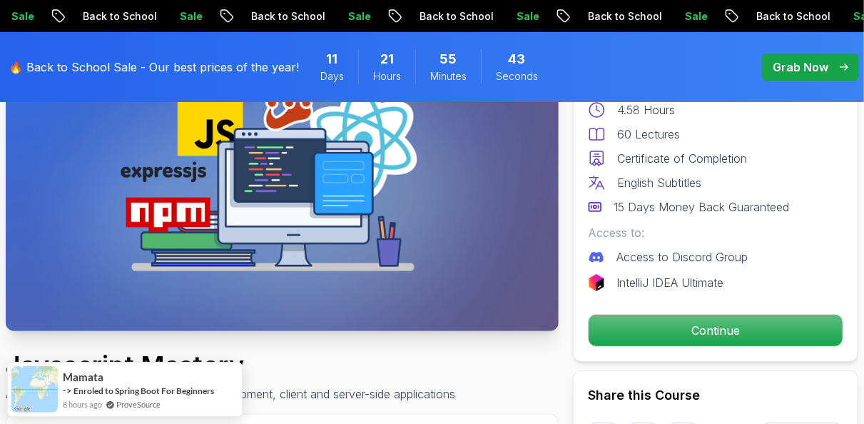
scroll to position [134, 0]
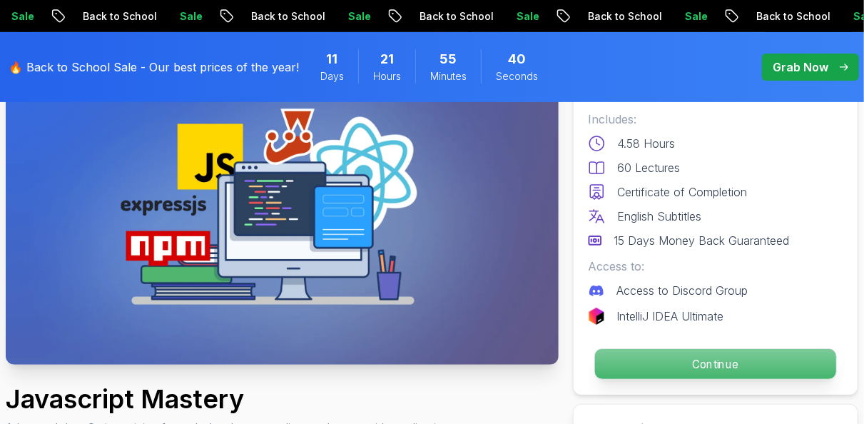
click at [704, 364] on p "Continue" at bounding box center [715, 364] width 241 height 30
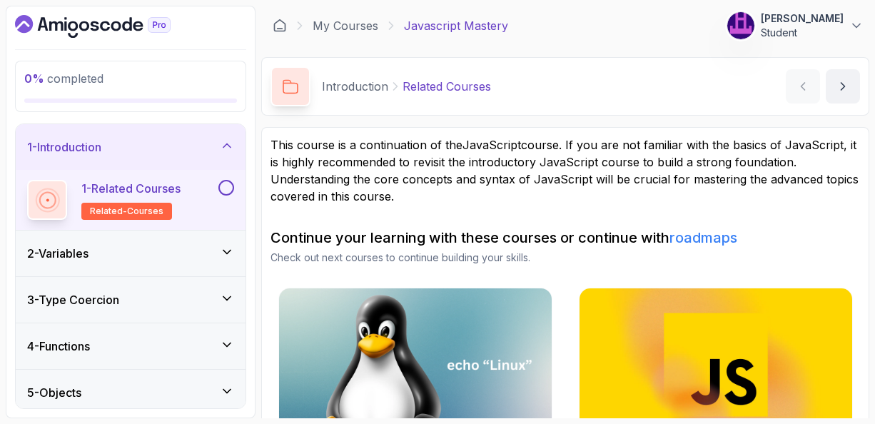
click at [609, 123] on main "My Courses Javascript Mastery 312 Points [PERSON_NAME] Student 2 - Introduction…" at bounding box center [565, 212] width 608 height 412
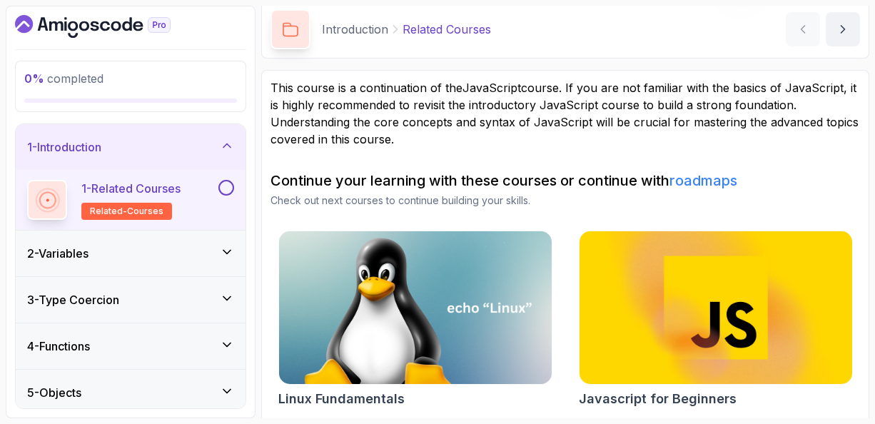
scroll to position [60, 0]
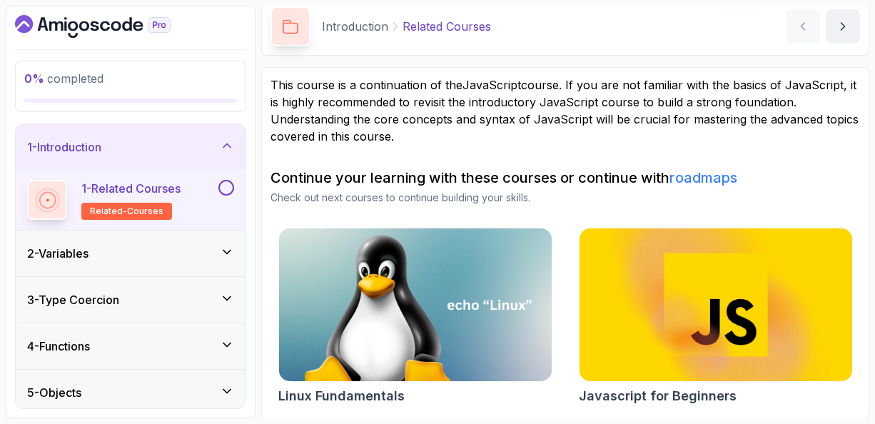
click at [230, 250] on icon at bounding box center [227, 252] width 14 height 14
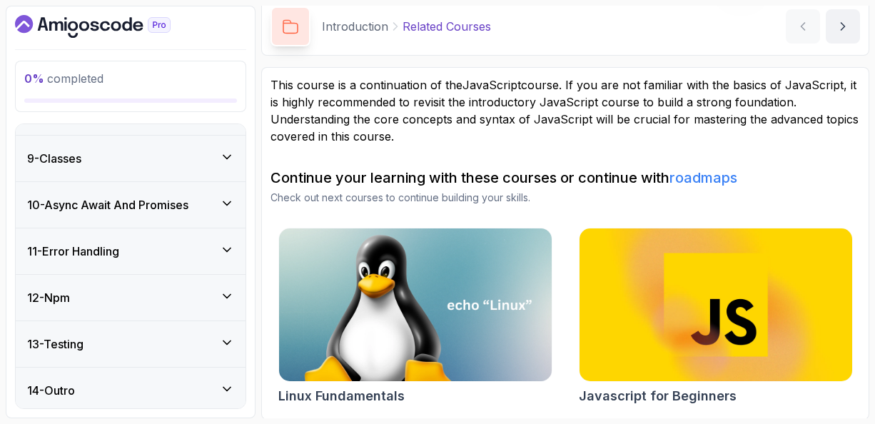
scroll to position [599, 0]
click at [228, 289] on icon at bounding box center [227, 296] width 14 height 14
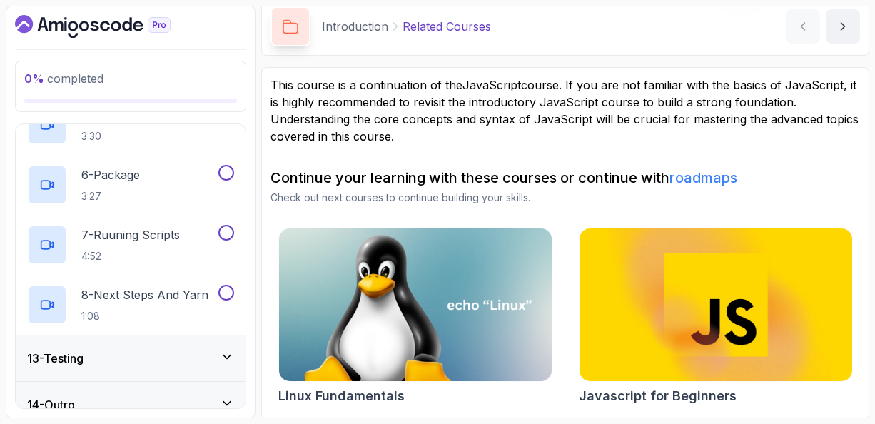
scroll to position [839, 0]
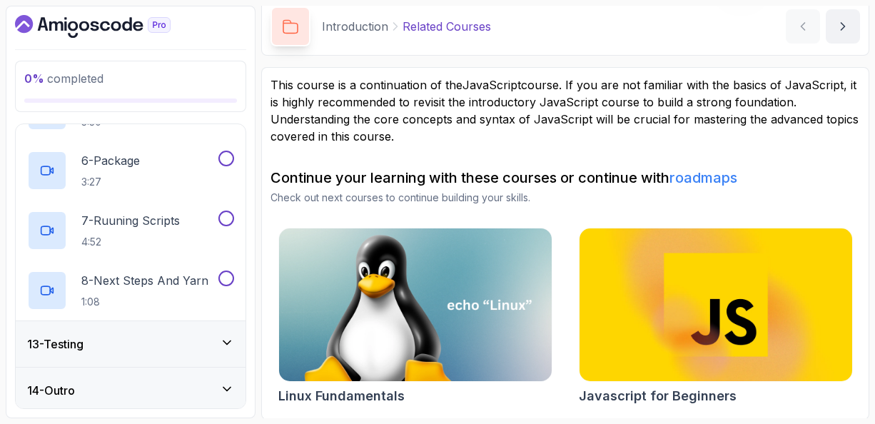
click at [228, 341] on icon at bounding box center [226, 343] width 7 height 4
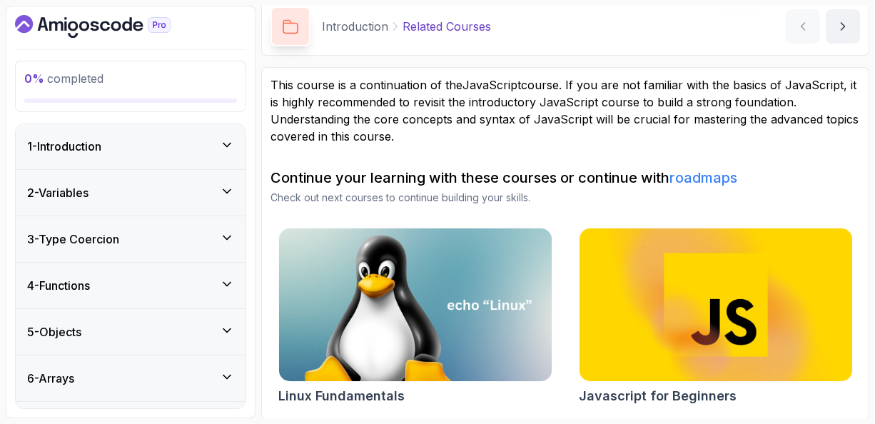
scroll to position [0, 0]
